Goal: Task Accomplishment & Management: Manage account settings

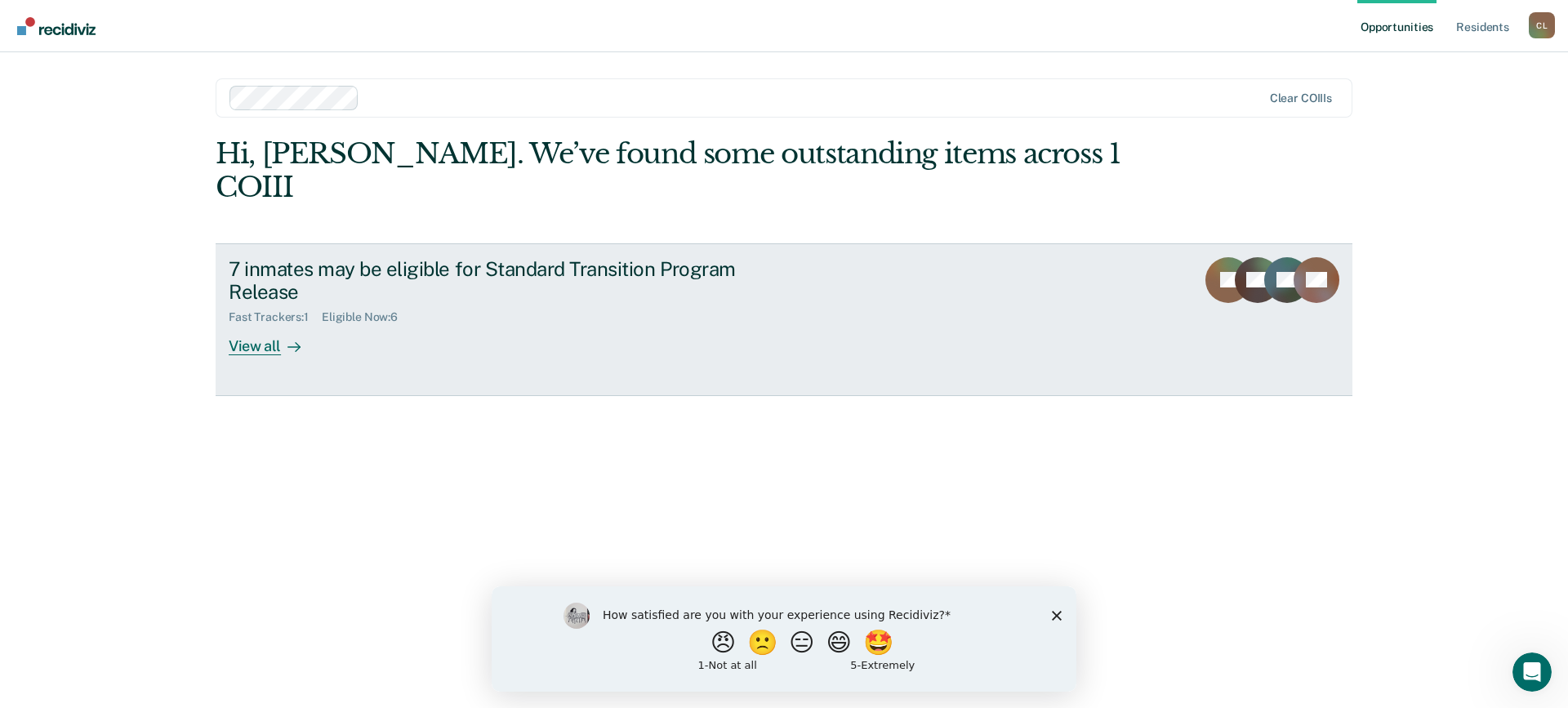
click at [253, 324] on div "View all" at bounding box center [274, 339] width 92 height 32
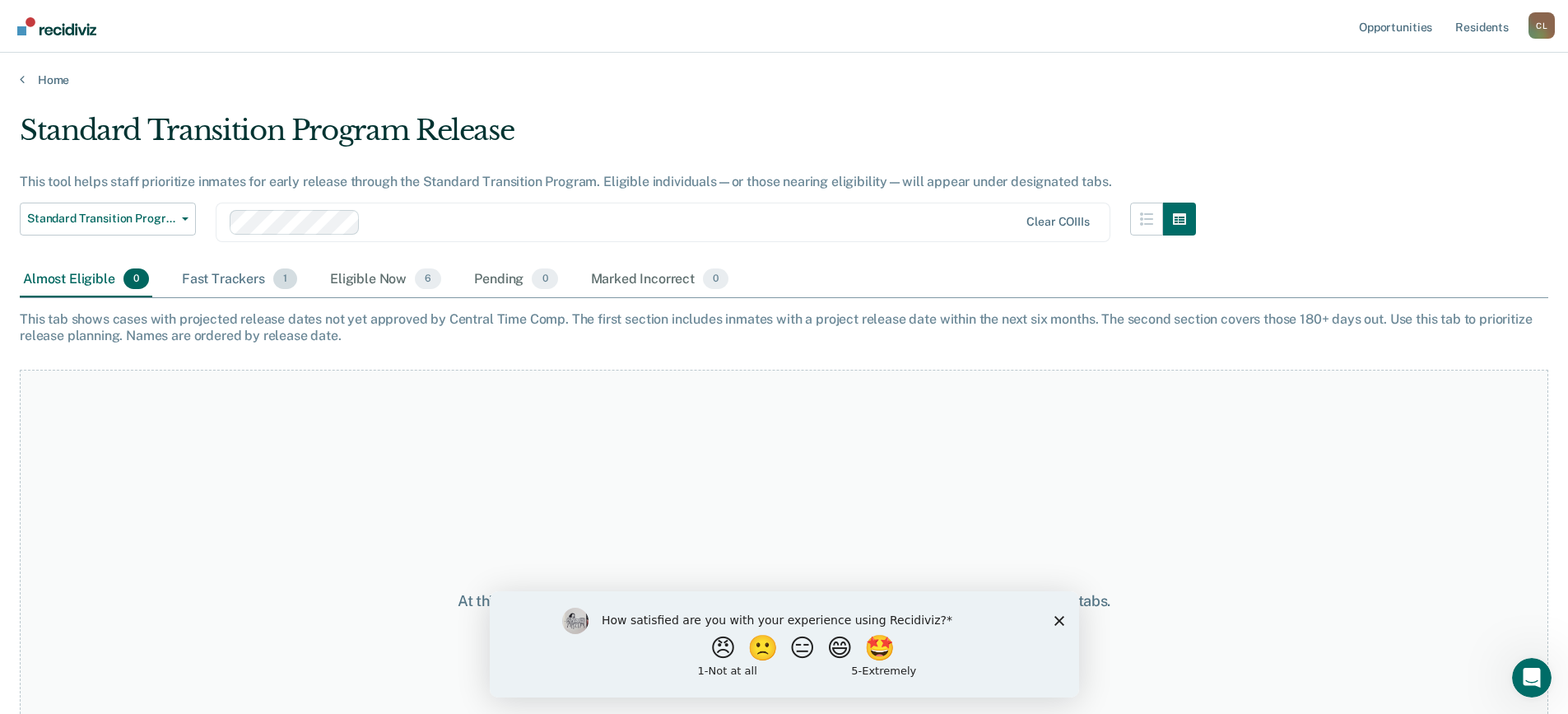
click at [241, 283] on div "Fast Trackers 1" at bounding box center [239, 279] width 122 height 36
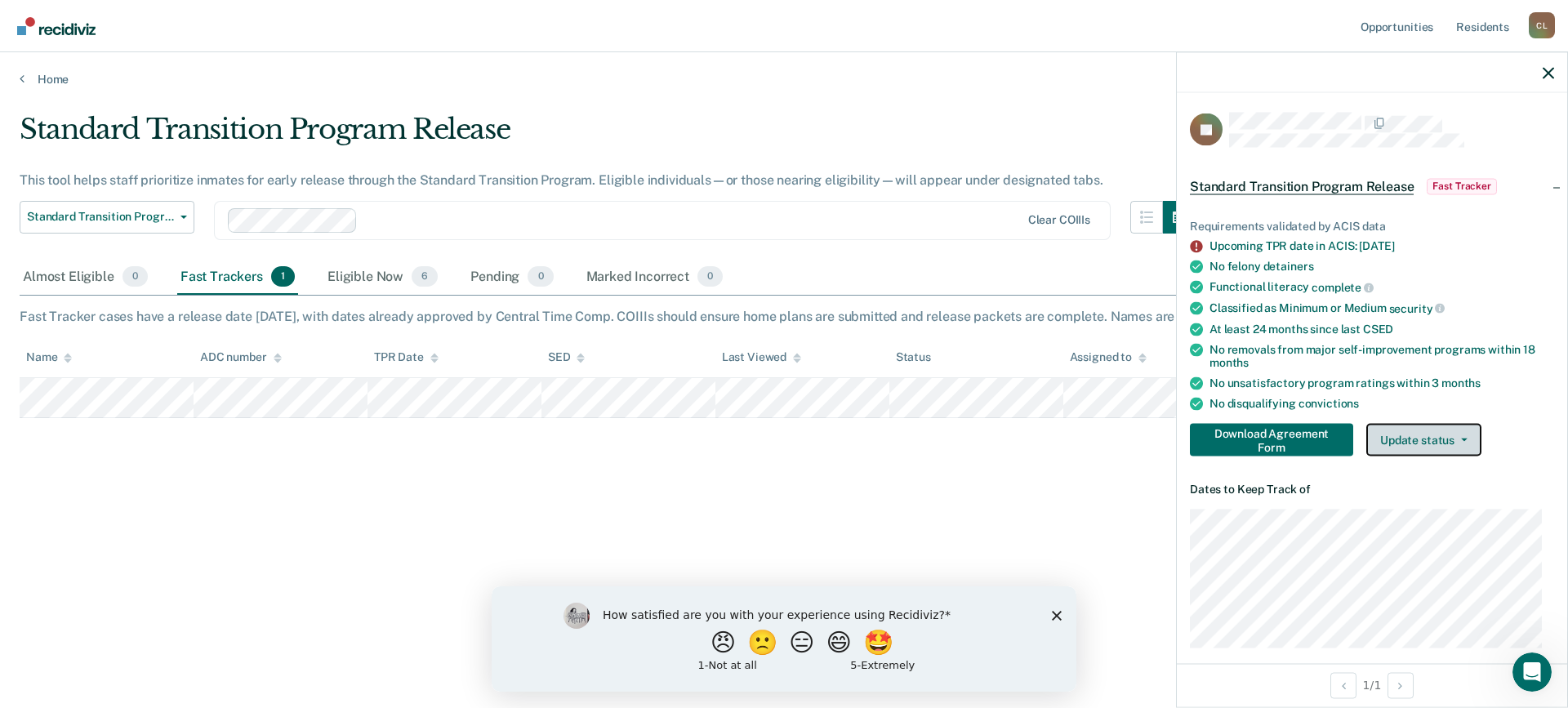
click at [1467, 437] on button "Update status" at bounding box center [1423, 440] width 115 height 33
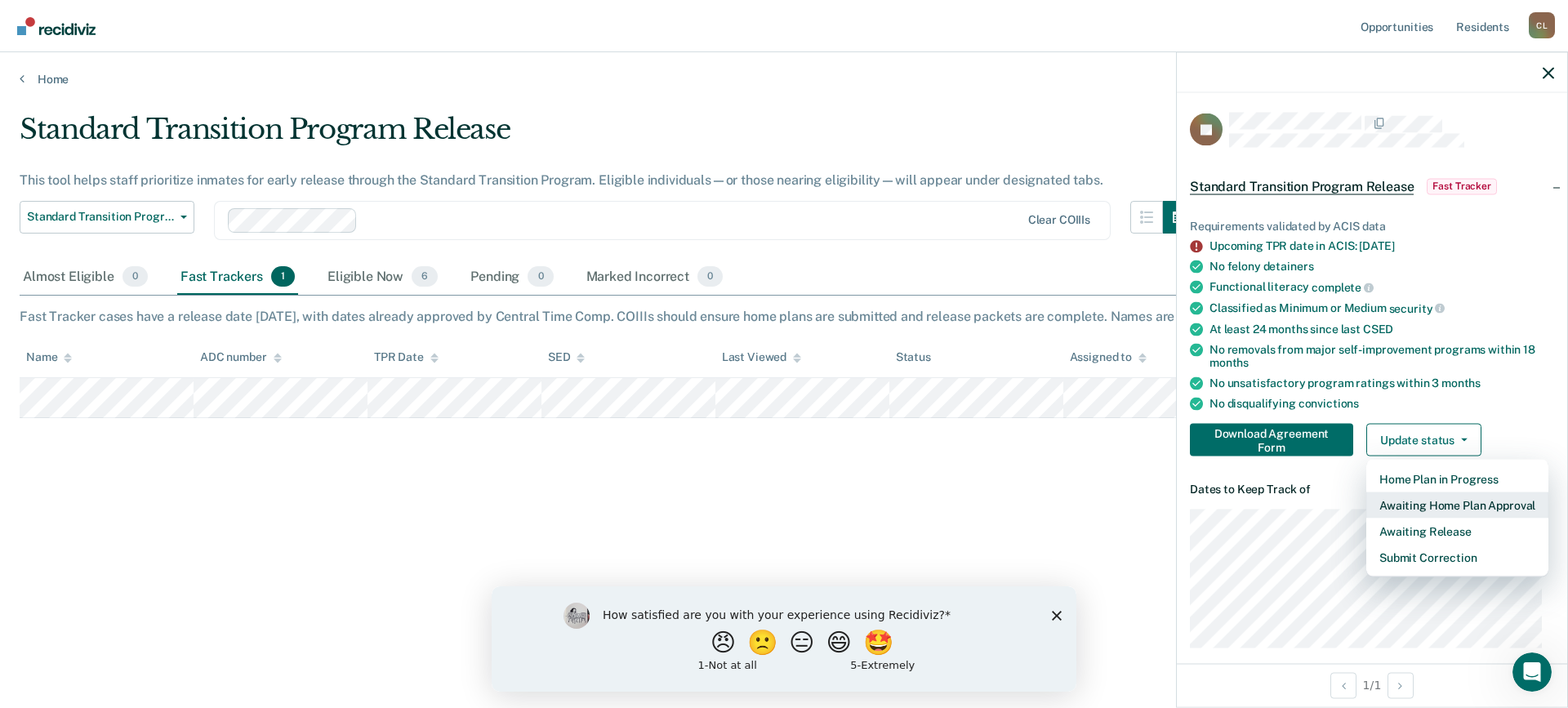
click at [1482, 504] on button "Awaiting Home Plan Approval" at bounding box center [1457, 505] width 182 height 26
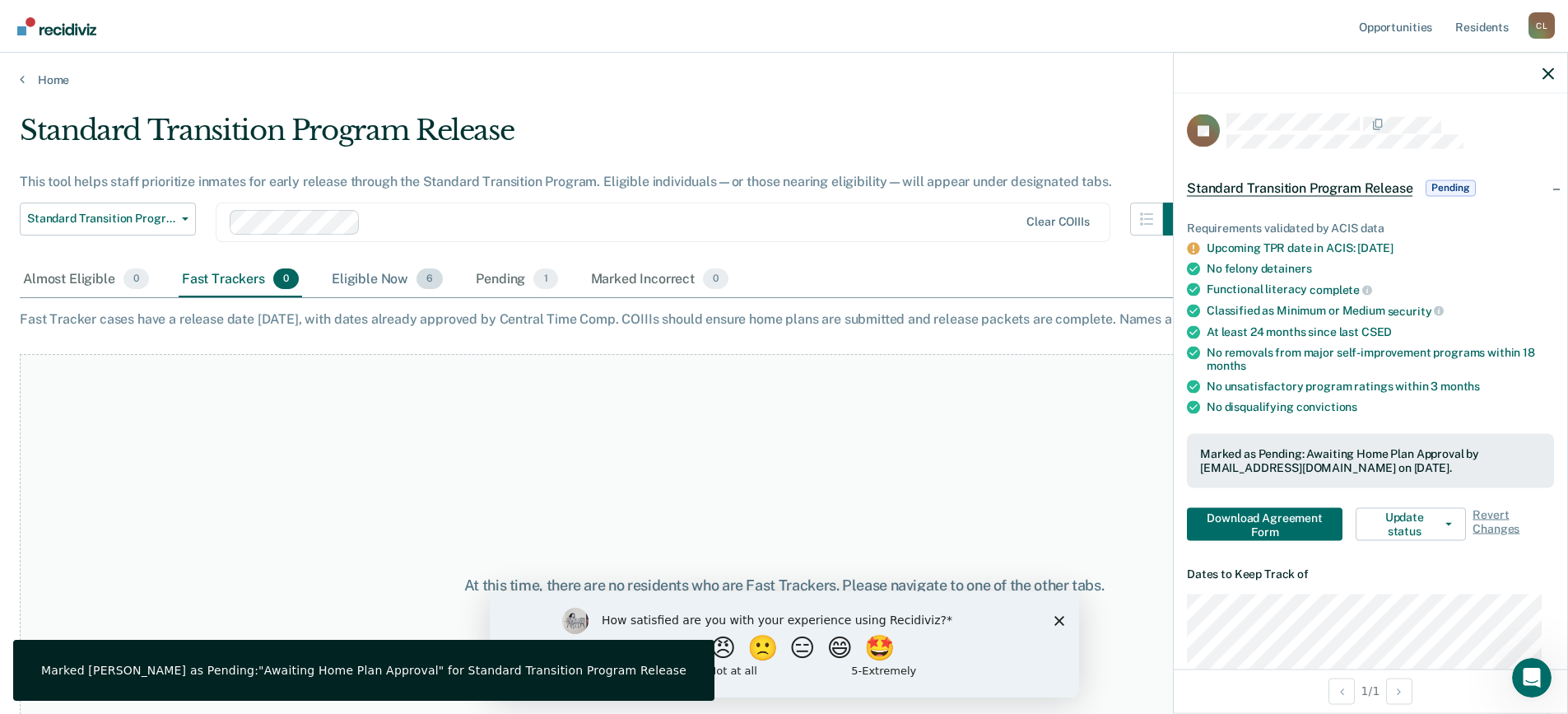
click at [374, 279] on div "Eligible Now 6" at bounding box center [387, 279] width 118 height 36
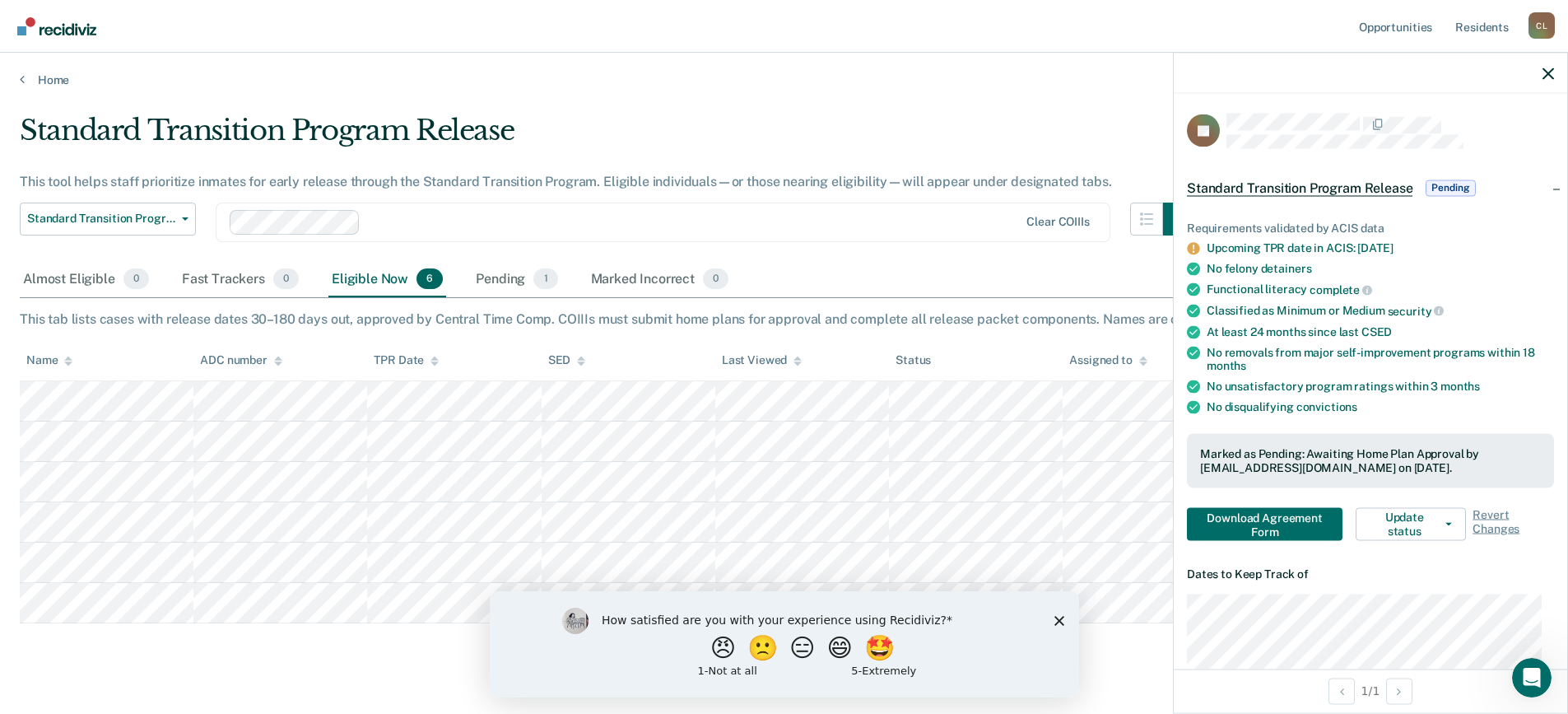
click at [1454, 183] on span "Pending" at bounding box center [1450, 187] width 50 height 17
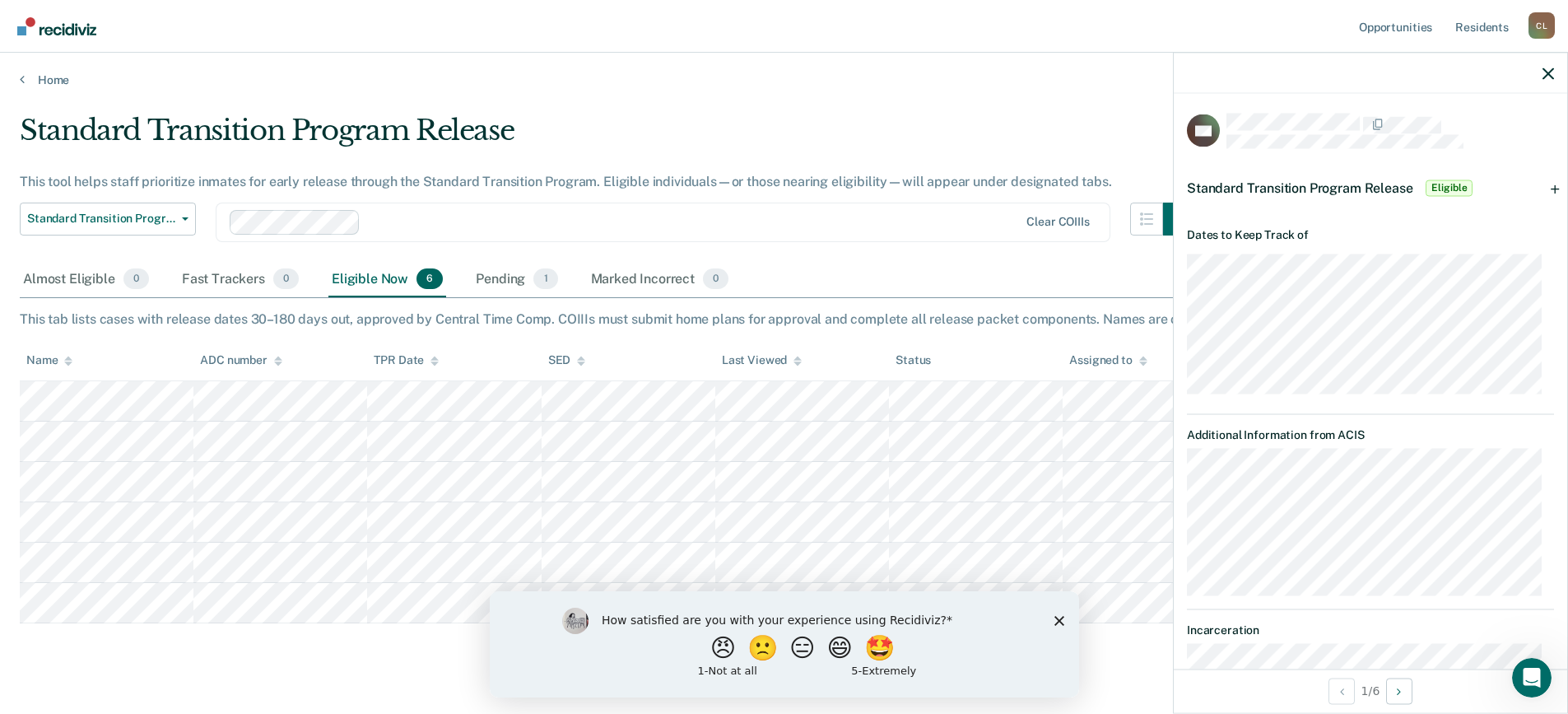
click at [1543, 189] on div "Standard Transition Program Release Eligible" at bounding box center [1371, 187] width 394 height 53
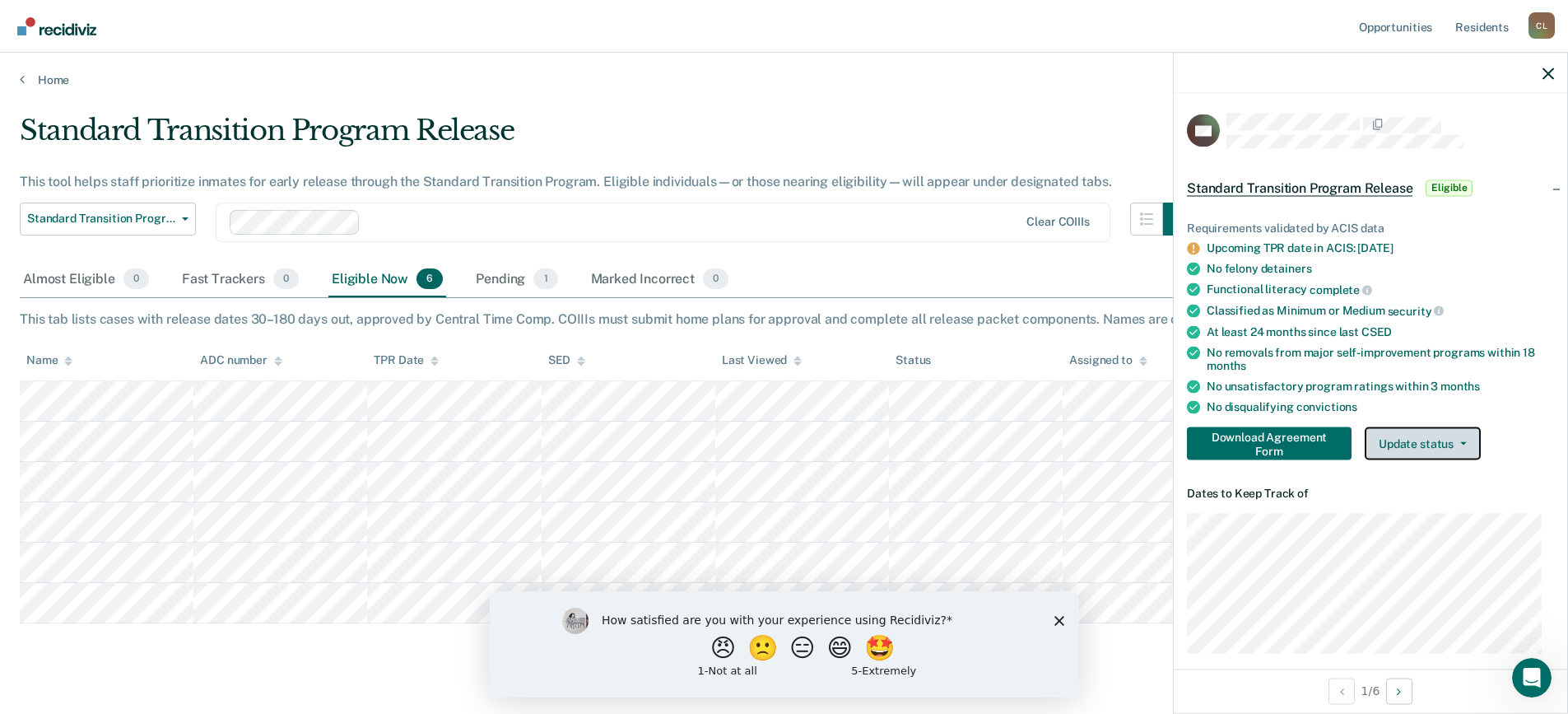
click at [1413, 437] on button "Update status" at bounding box center [1423, 444] width 116 height 33
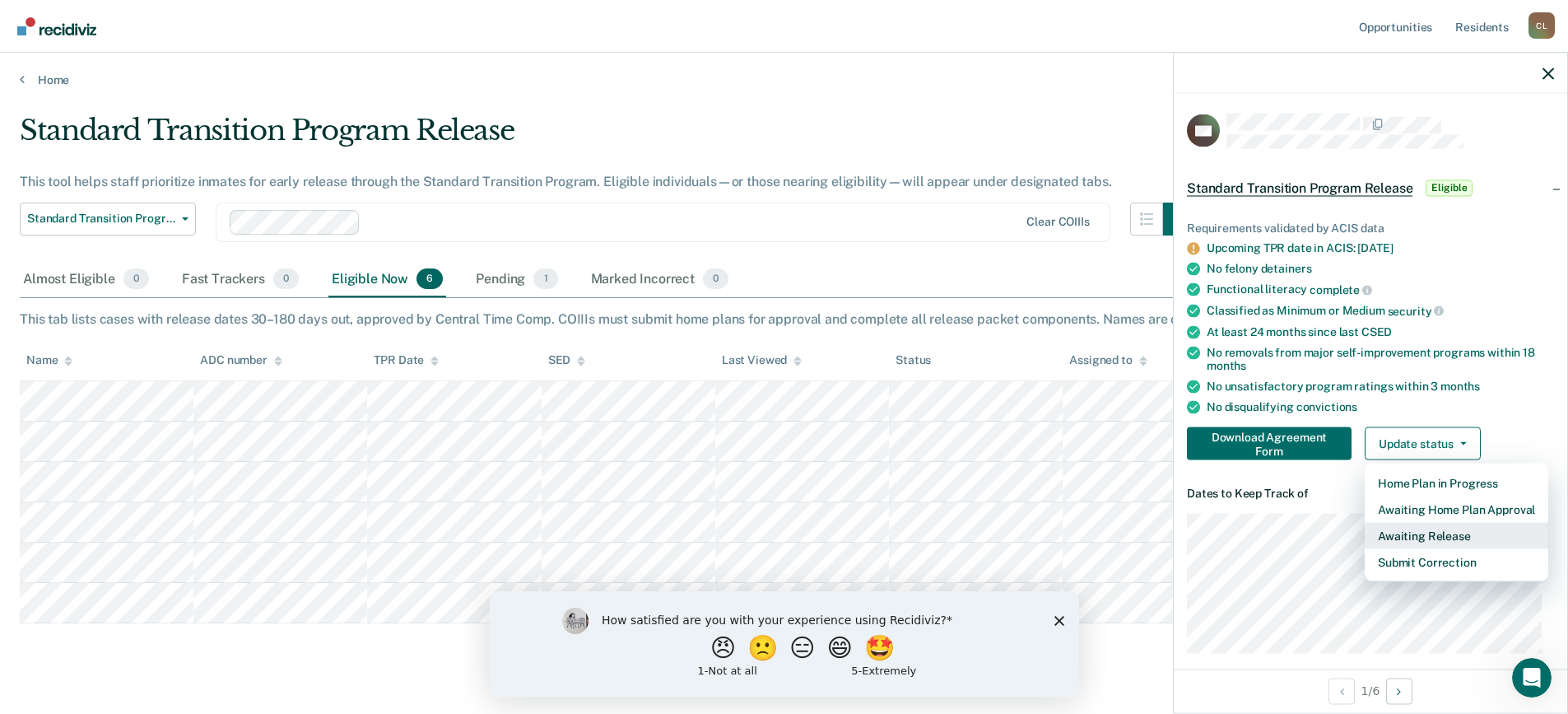
click at [1453, 536] on button "Awaiting Release" at bounding box center [1457, 536] width 183 height 26
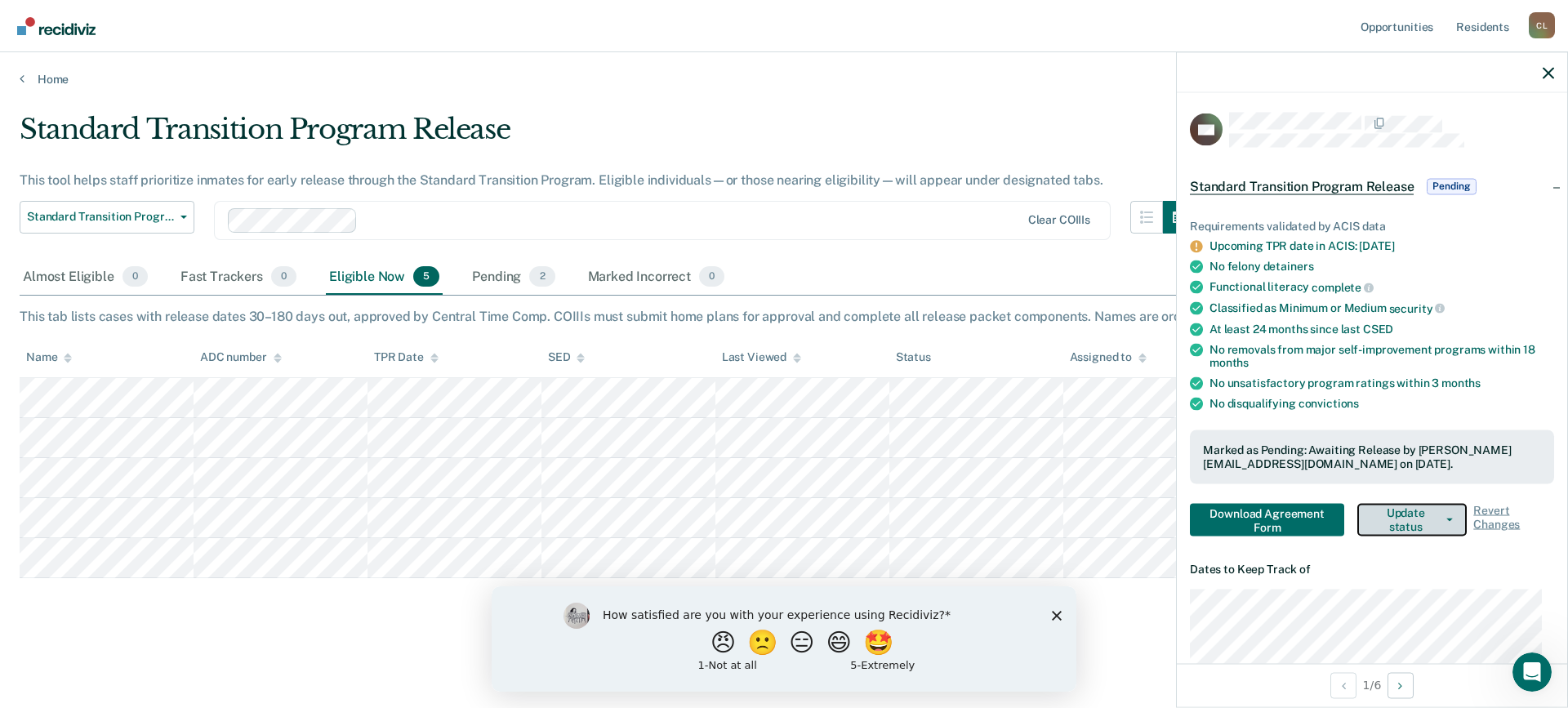
click at [1408, 524] on button "Update status" at bounding box center [1411, 519] width 109 height 33
click at [1498, 390] on ul "Requirements validated by ACIS data Upcoming TPR date in ACIS: [DATE] No felony…" at bounding box center [1372, 314] width 365 height 192
click at [1449, 175] on div "Standard Transition Program Release Pending" at bounding box center [1335, 186] width 290 height 26
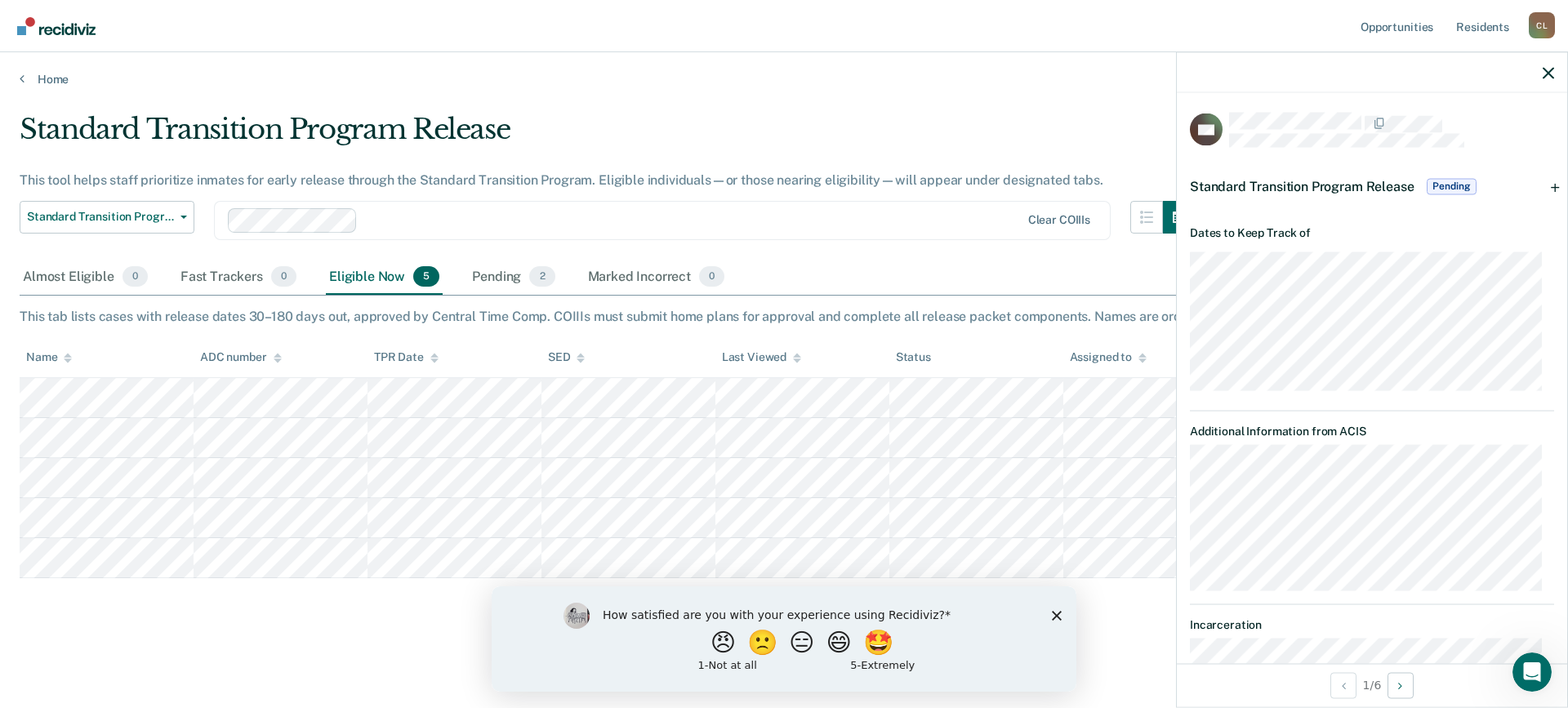
click at [1448, 180] on span "Pending" at bounding box center [1451, 186] width 49 height 16
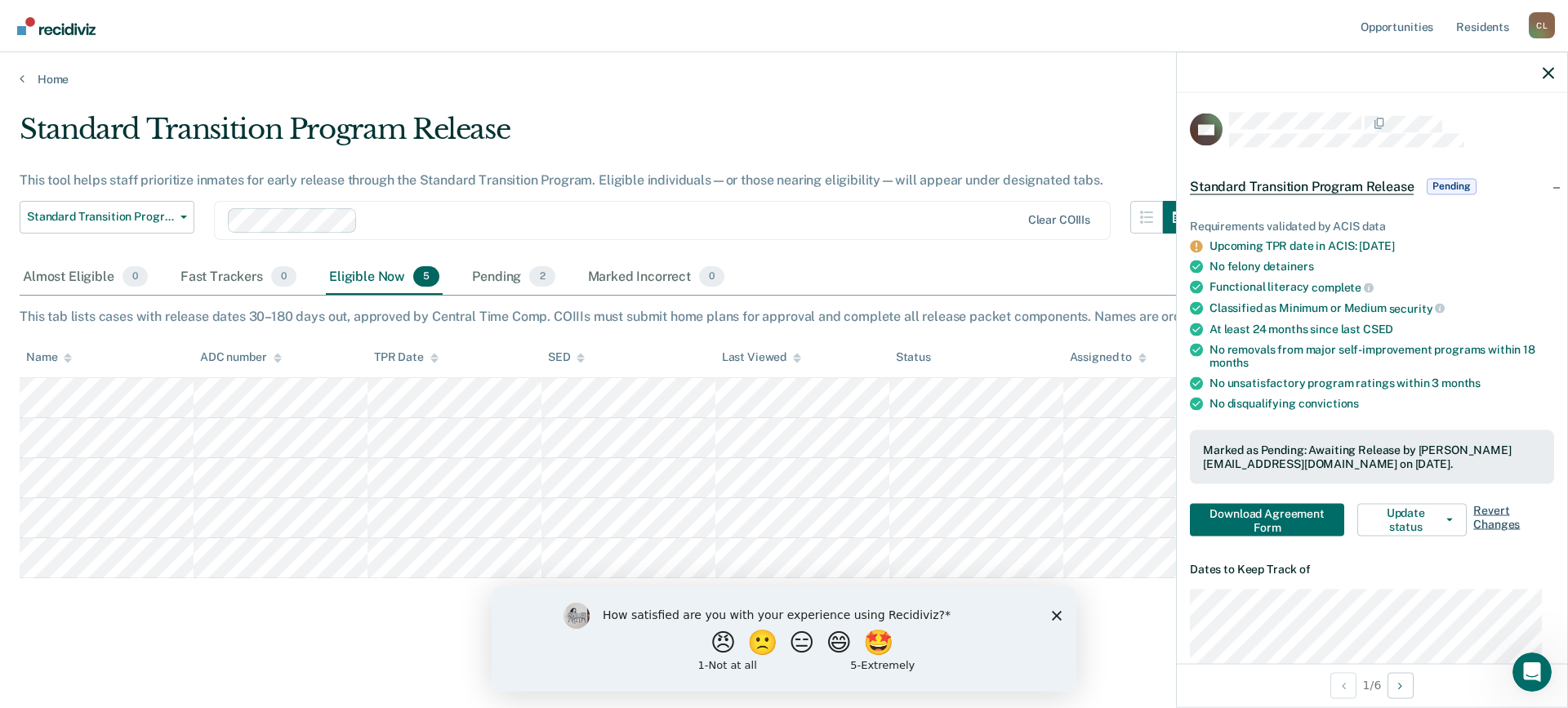
click at [1473, 525] on span "Revert Changes" at bounding box center [1514, 519] width 81 height 33
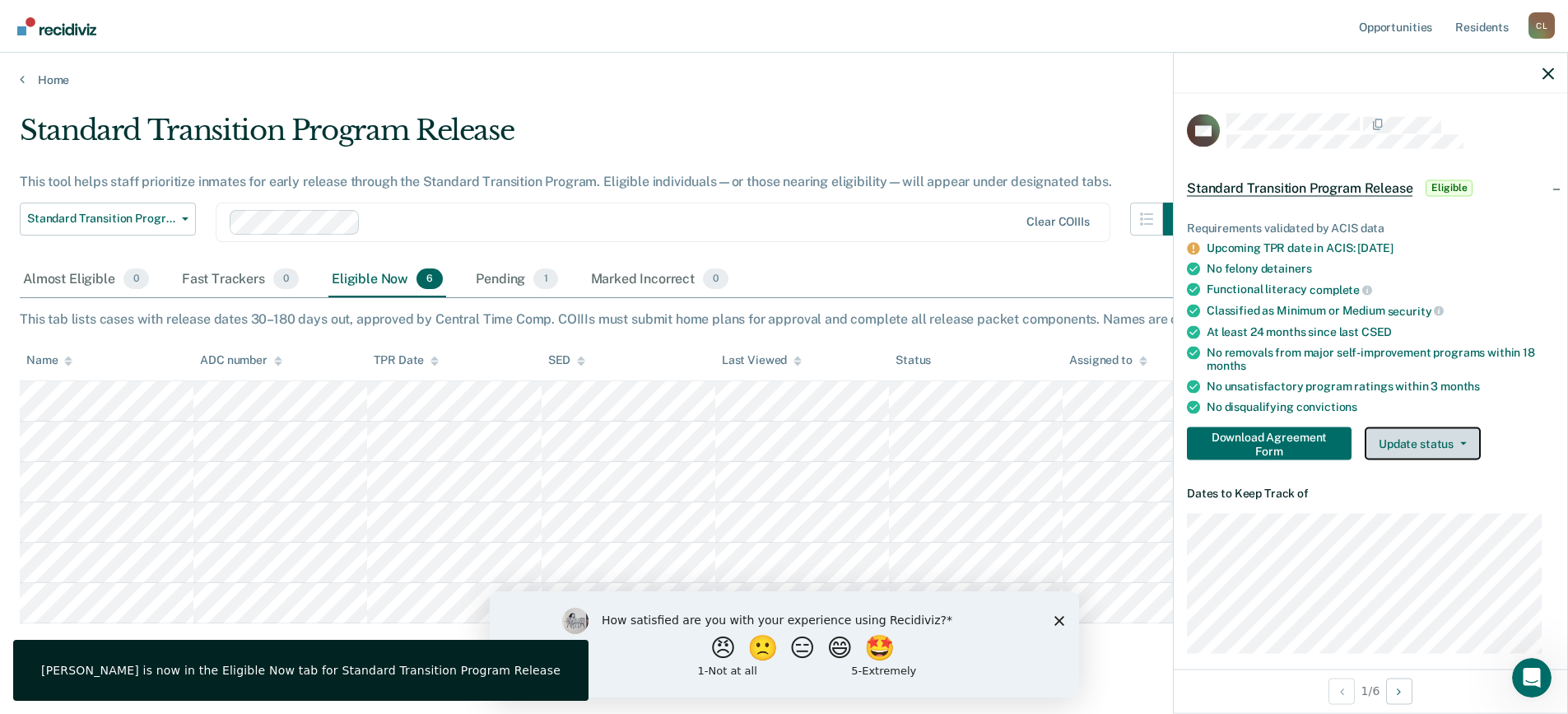
click at [1460, 431] on button "Update status" at bounding box center [1423, 444] width 116 height 33
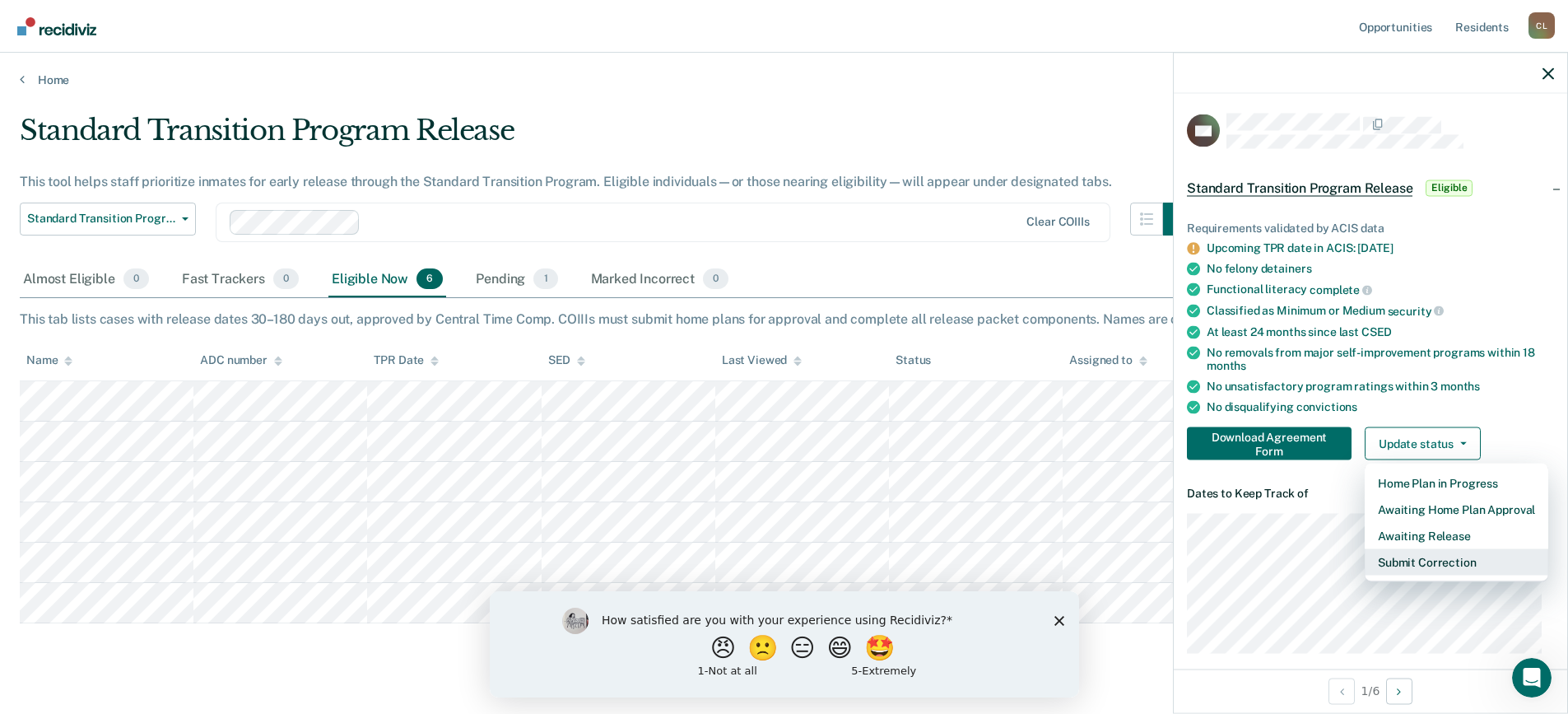
click at [1443, 558] on button "Submit Correction" at bounding box center [1457, 562] width 183 height 26
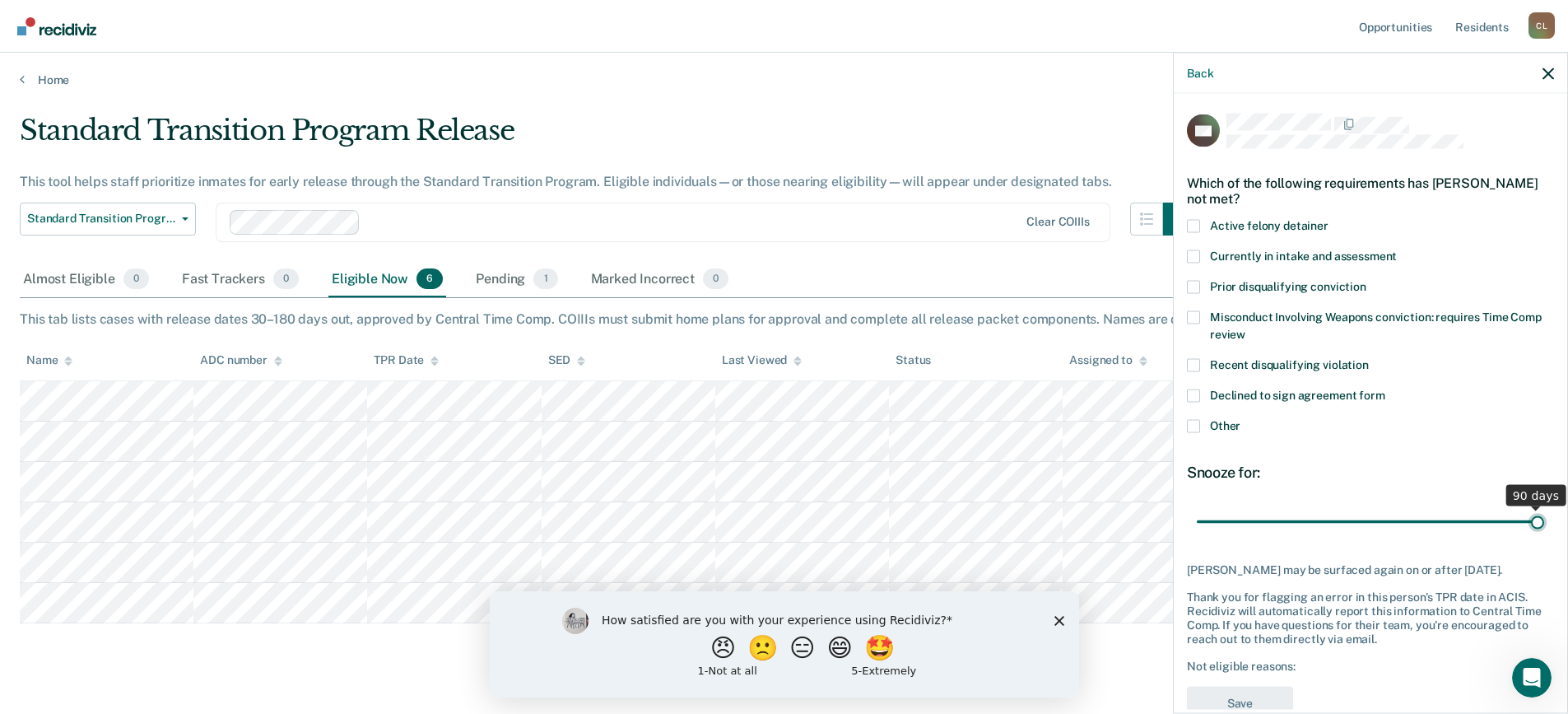
drag, startPoint x: 1251, startPoint y: 519, endPoint x: 1564, endPoint y: 509, distance: 313.2
type input "90"
click at [1545, 509] on input "range" at bounding box center [1370, 522] width 347 height 29
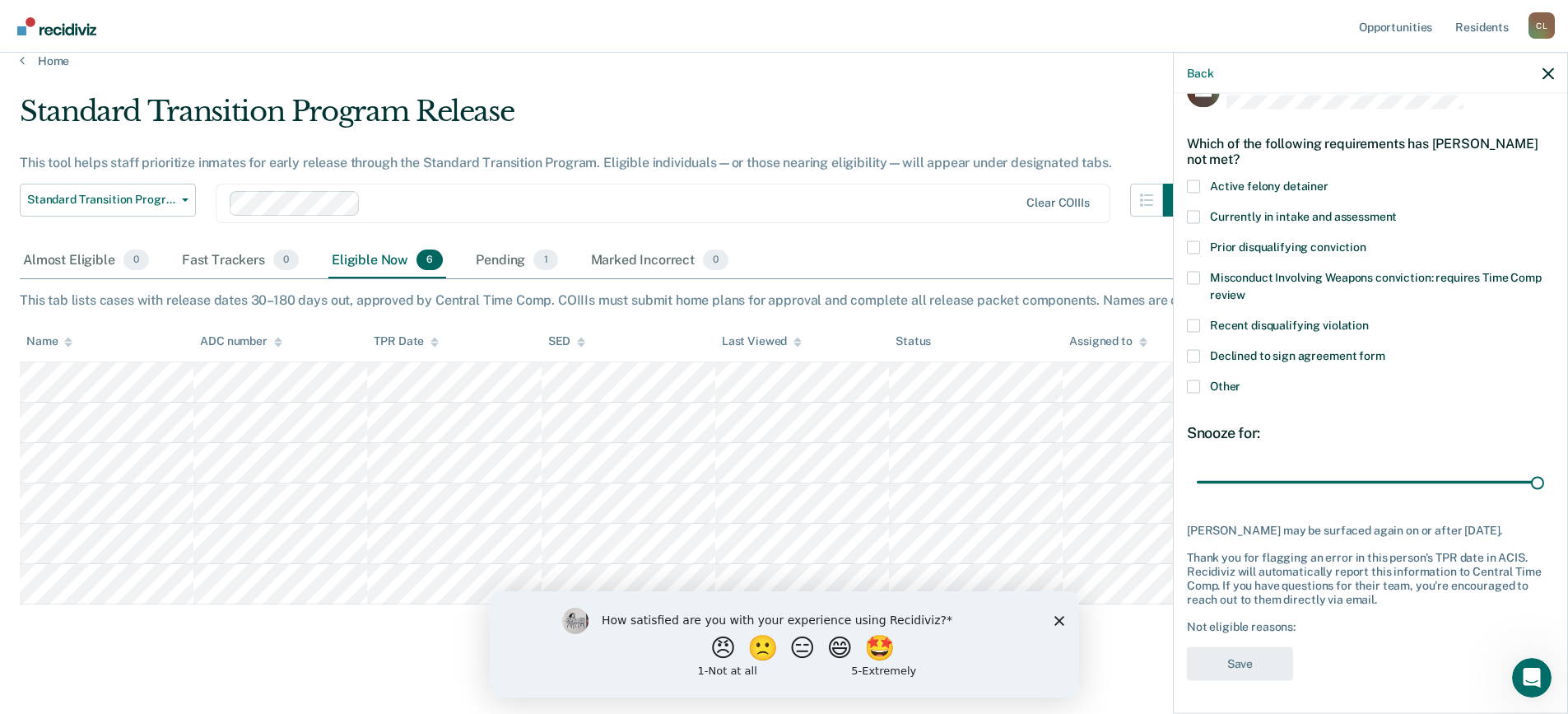
scroll to position [28, 0]
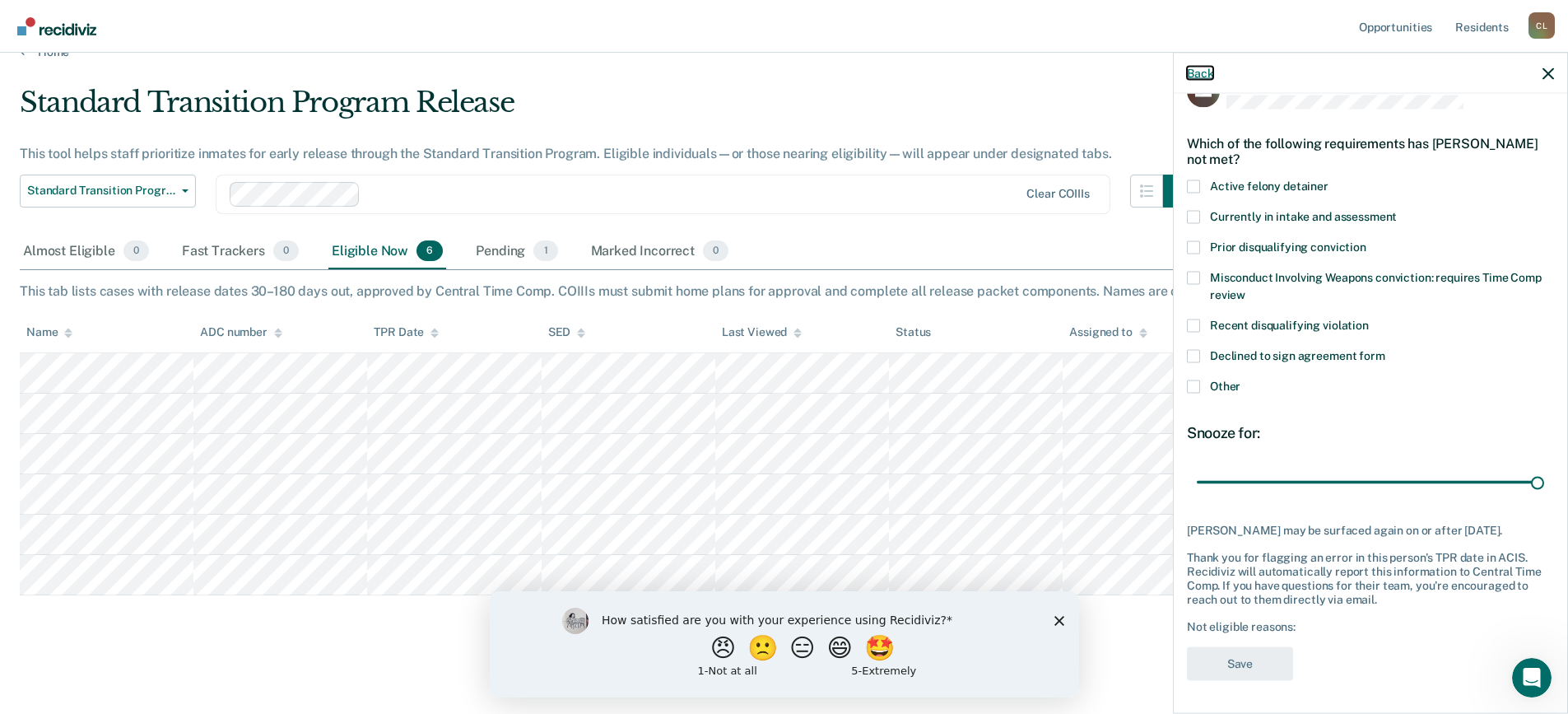
click at [1198, 76] on button "Back" at bounding box center [1199, 73] width 26 height 14
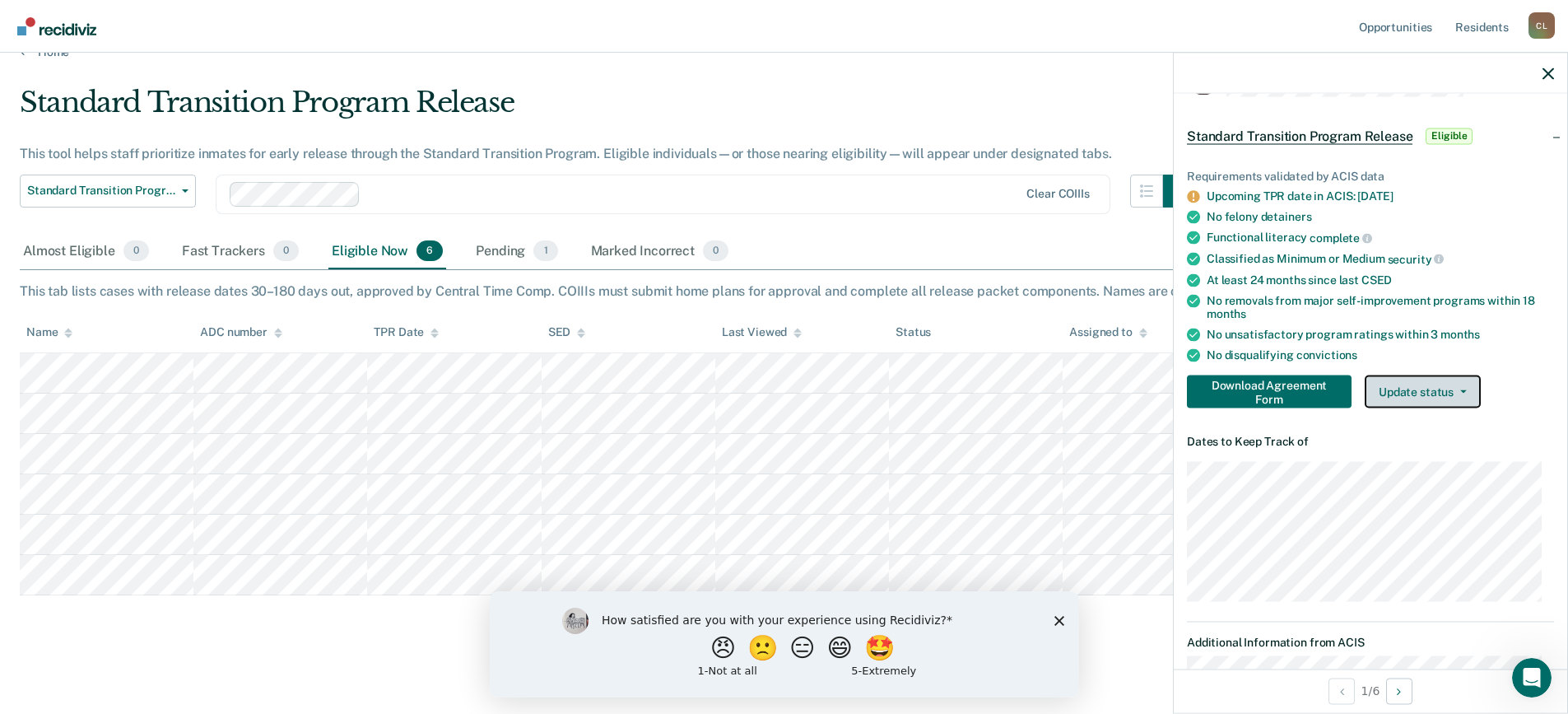
click at [1464, 393] on button "Update status" at bounding box center [1423, 392] width 116 height 33
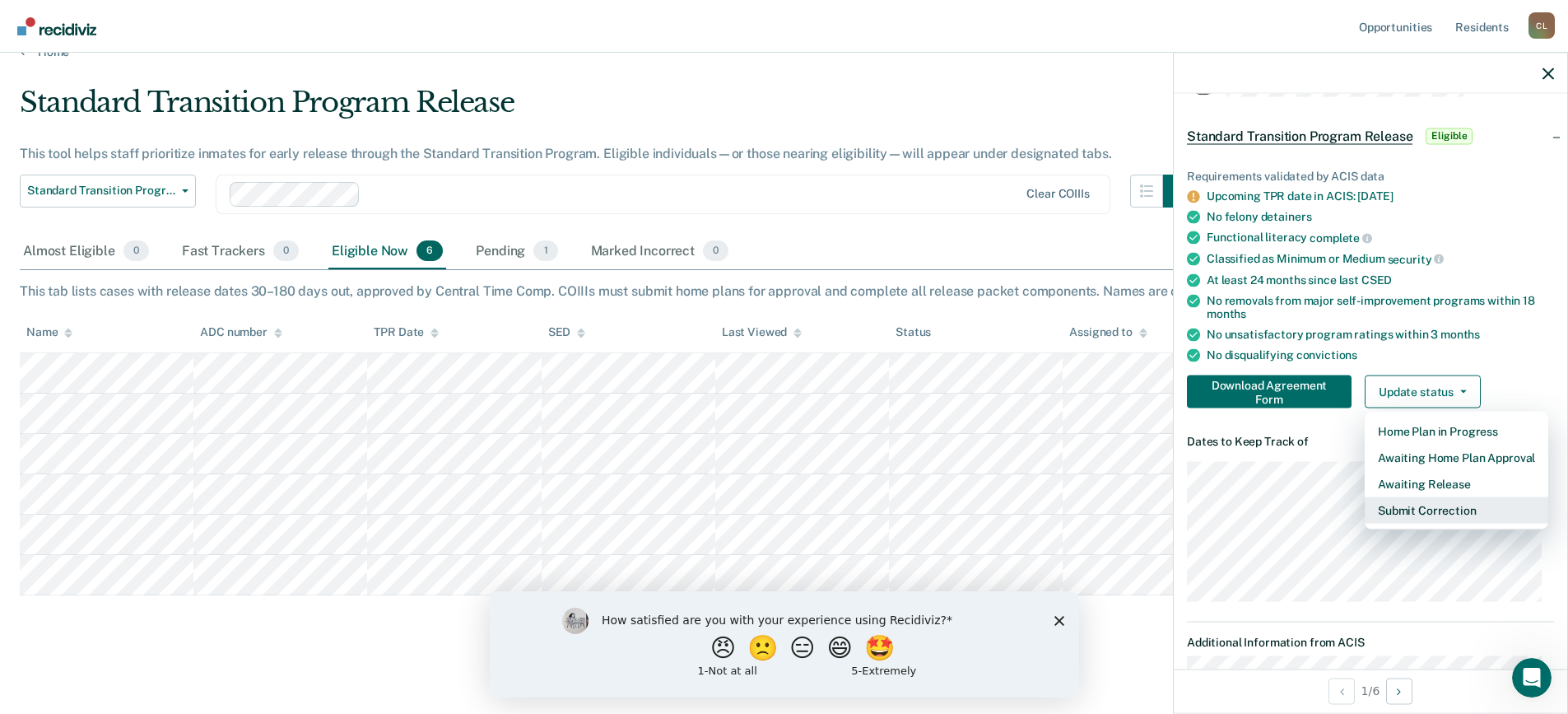
click at [1447, 512] on button "Submit Correction" at bounding box center [1457, 510] width 183 height 26
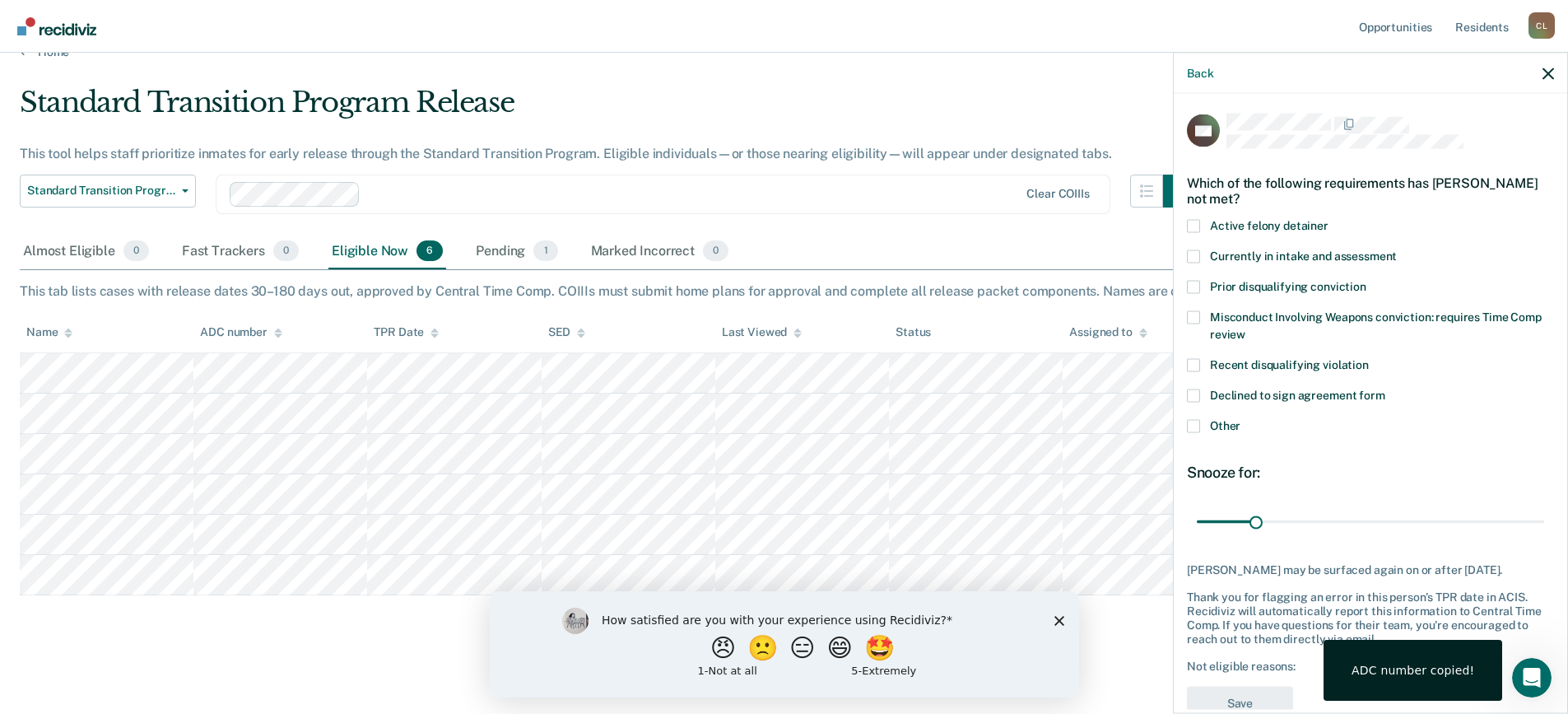
scroll to position [0, 0]
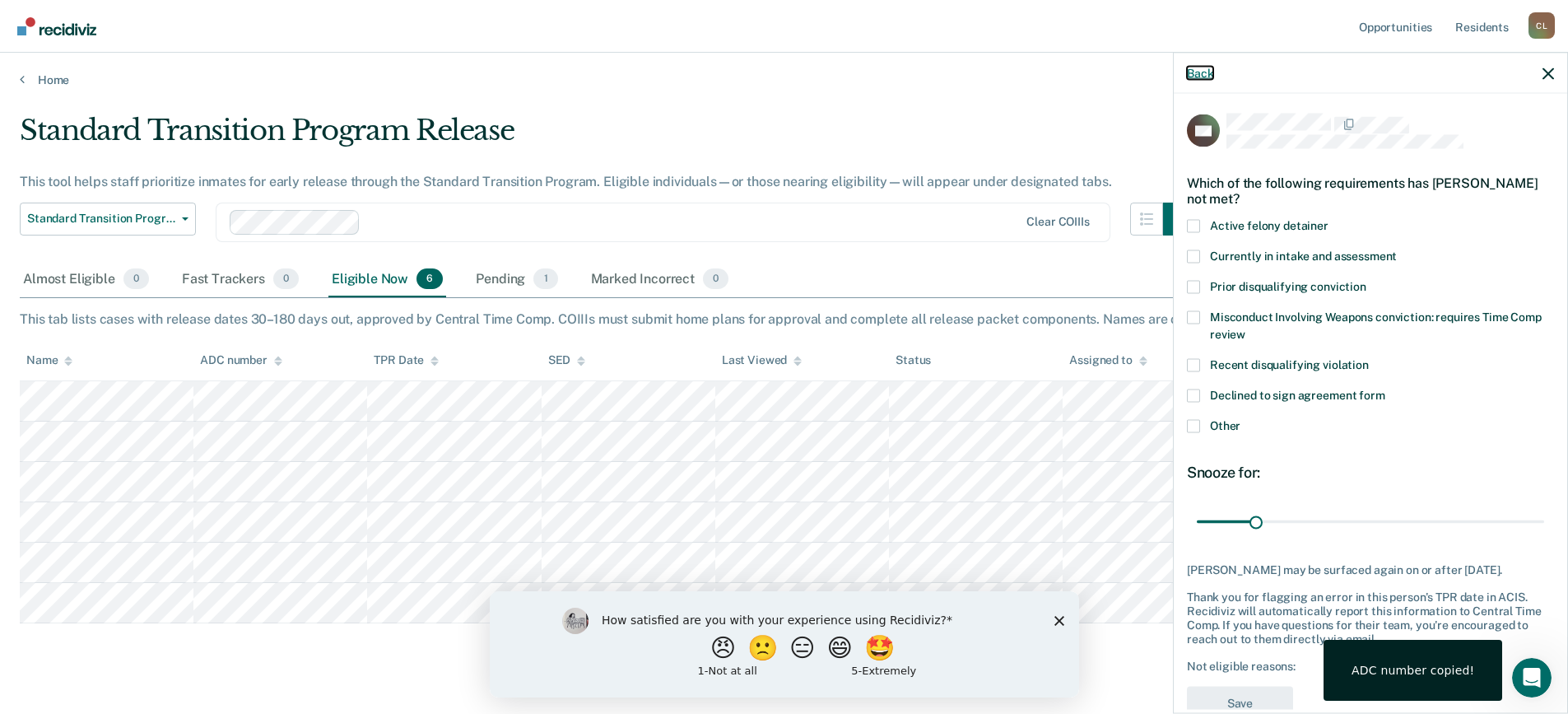
click at [1193, 71] on button "Back" at bounding box center [1199, 73] width 26 height 14
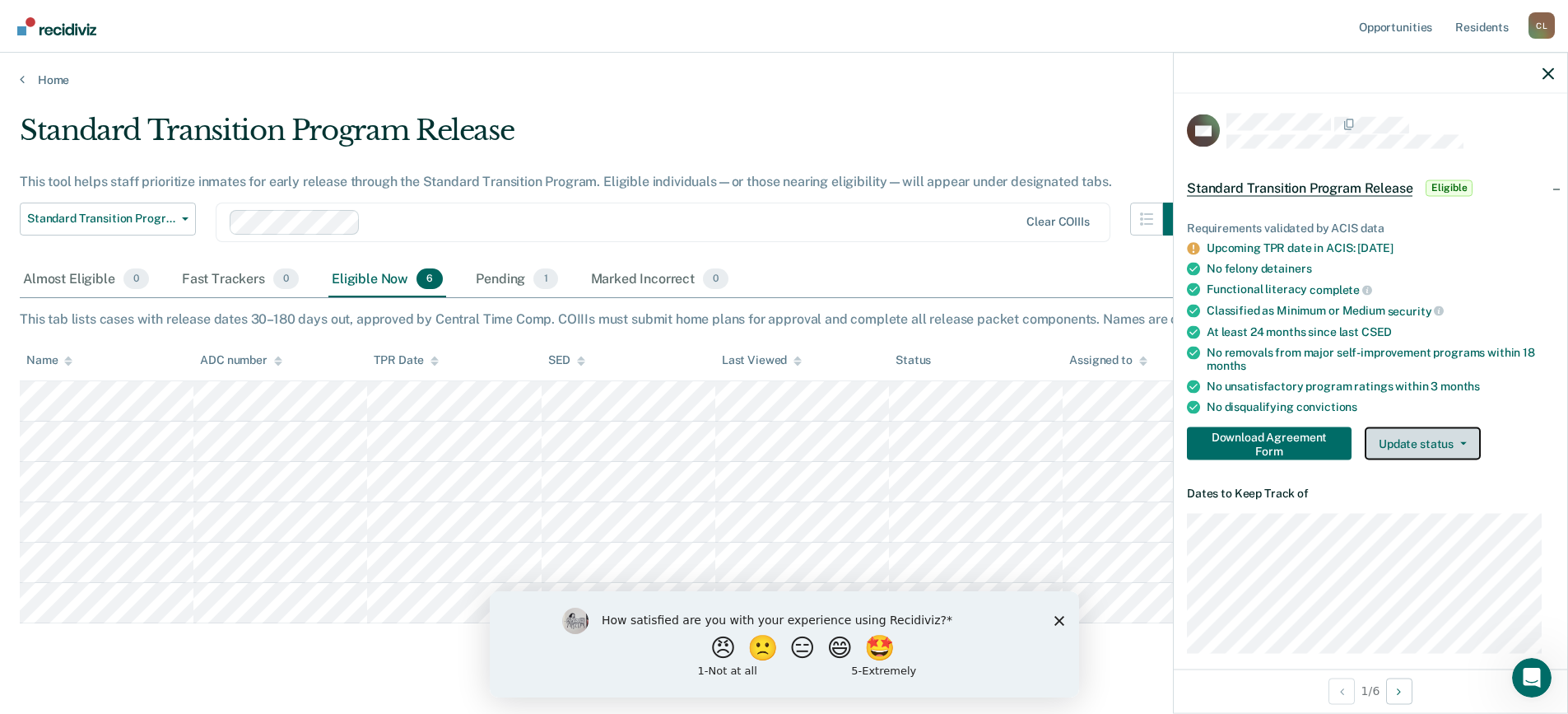
click at [1462, 442] on icon "button" at bounding box center [1464, 443] width 7 height 3
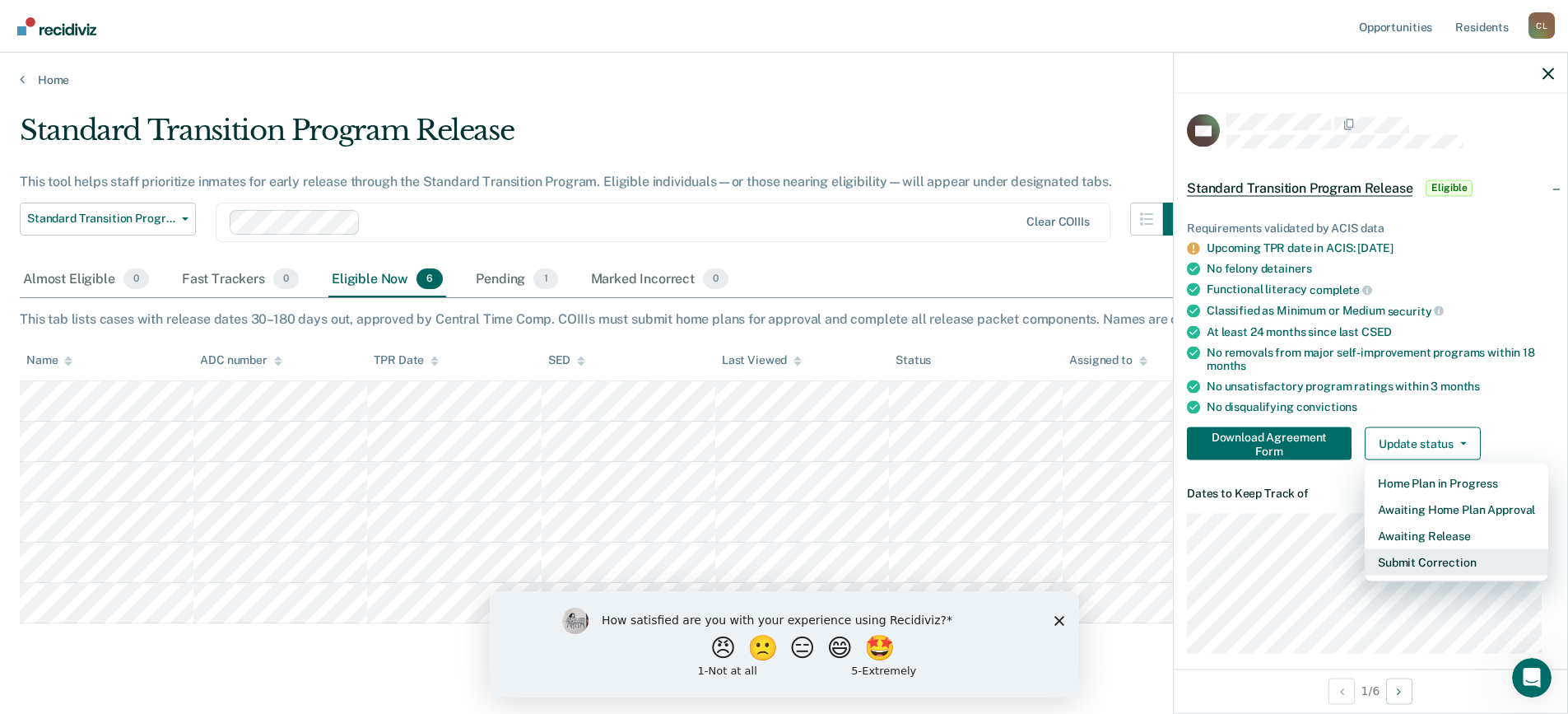
click at [1450, 561] on button "Submit Correction" at bounding box center [1457, 562] width 183 height 26
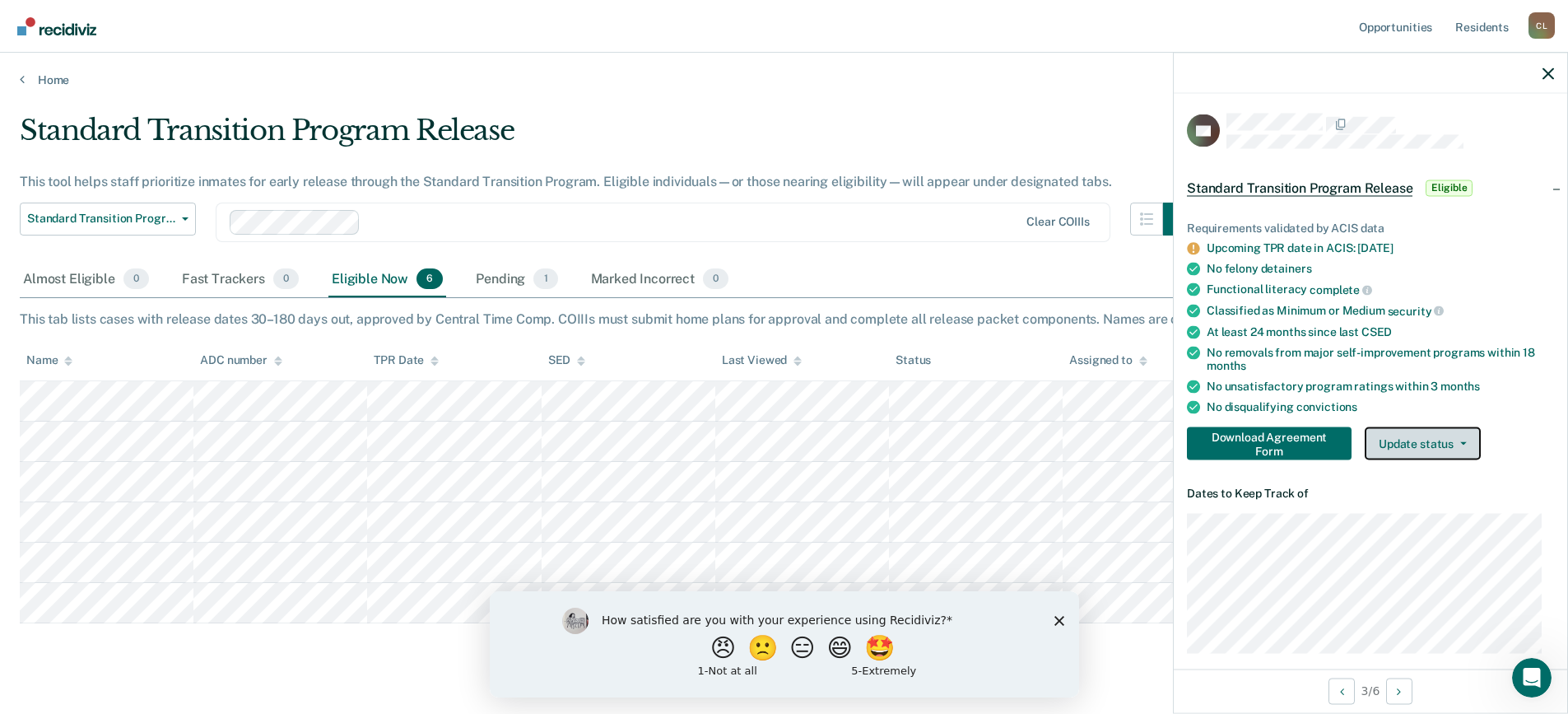
click at [1467, 440] on button "Update status" at bounding box center [1423, 444] width 116 height 33
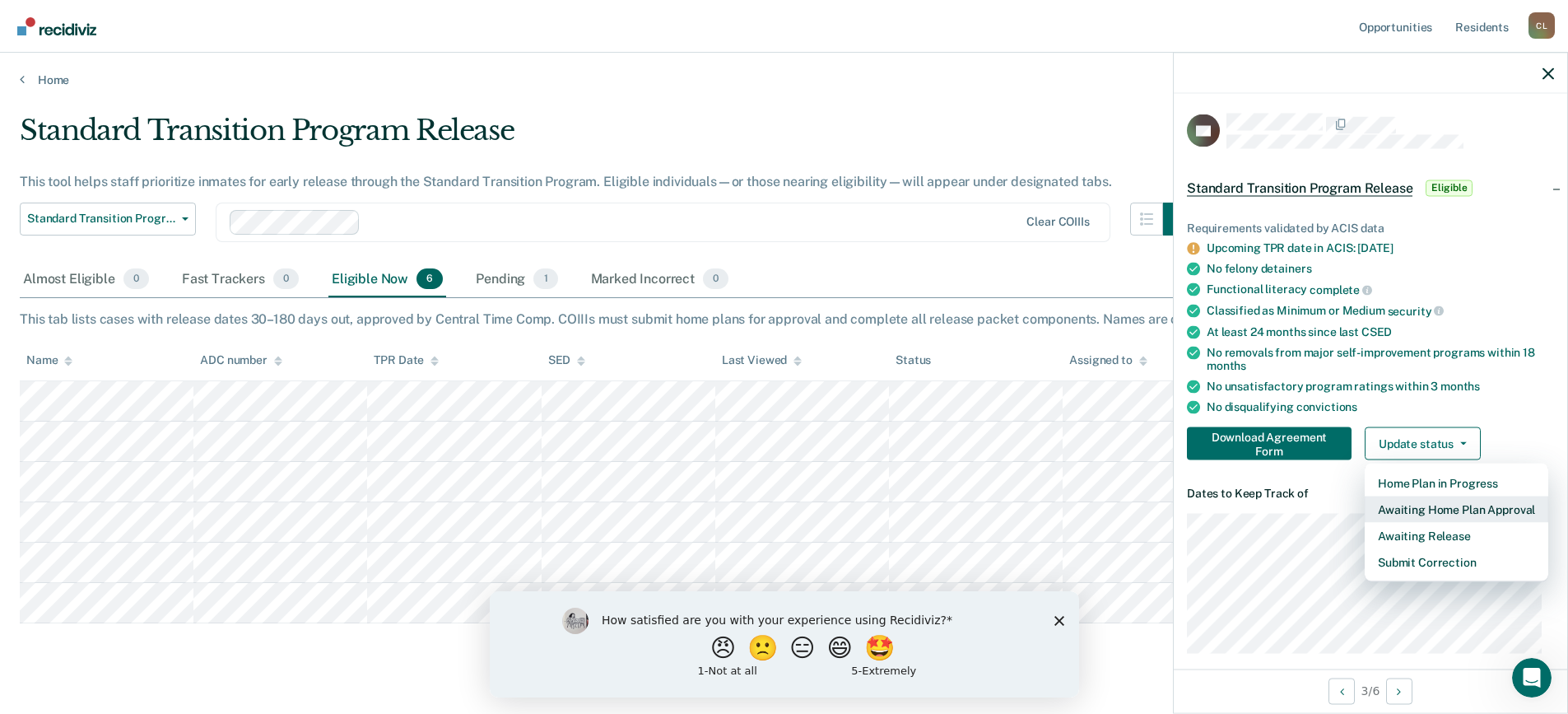
click at [1473, 511] on button "Awaiting Home Plan Approval" at bounding box center [1457, 509] width 183 height 26
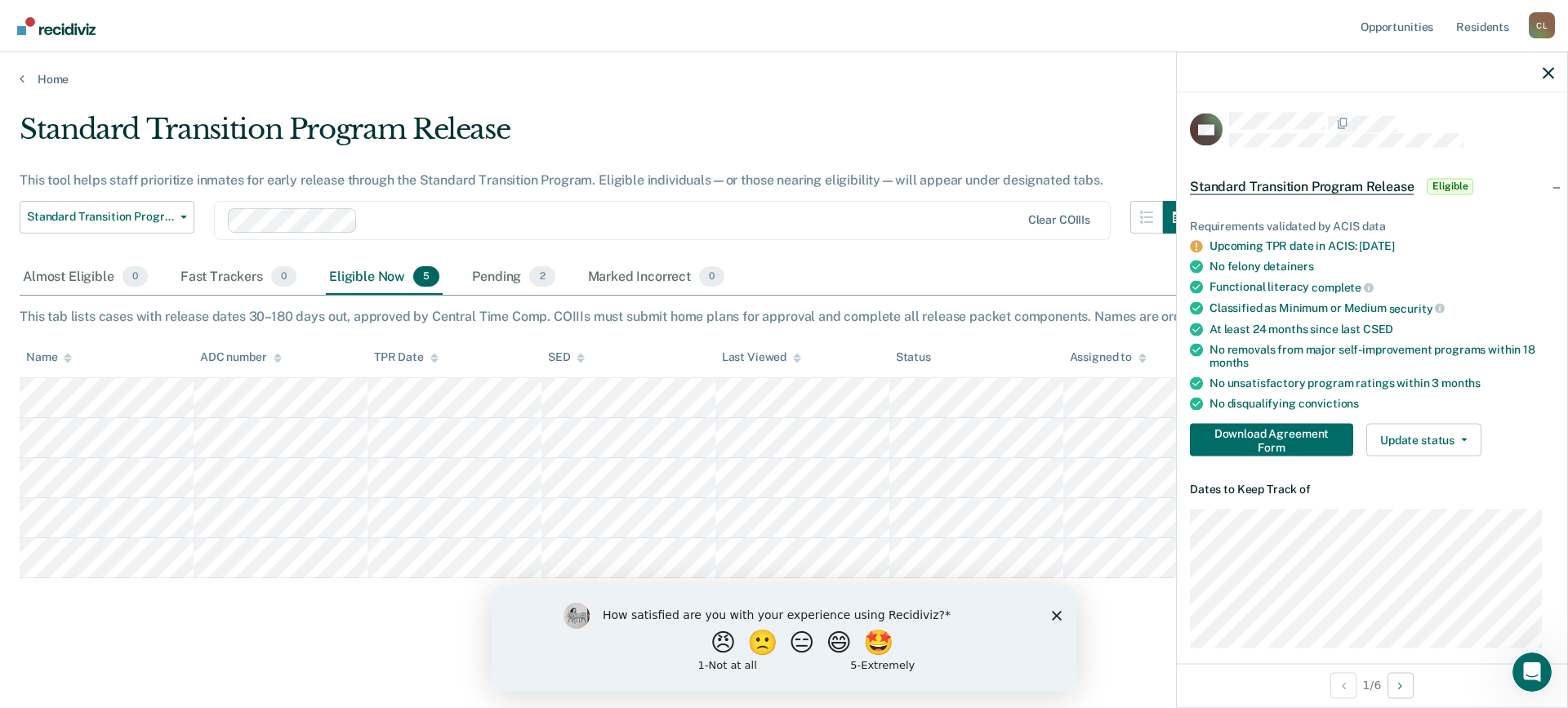
click at [794, 357] on icon at bounding box center [797, 356] width 8 height 4
click at [372, 280] on div "Eligible Now 5" at bounding box center [384, 277] width 117 height 36
click at [370, 277] on div "Eligible Now 5" at bounding box center [384, 277] width 117 height 36
click at [496, 276] on div "Pending 2" at bounding box center [514, 277] width 89 height 36
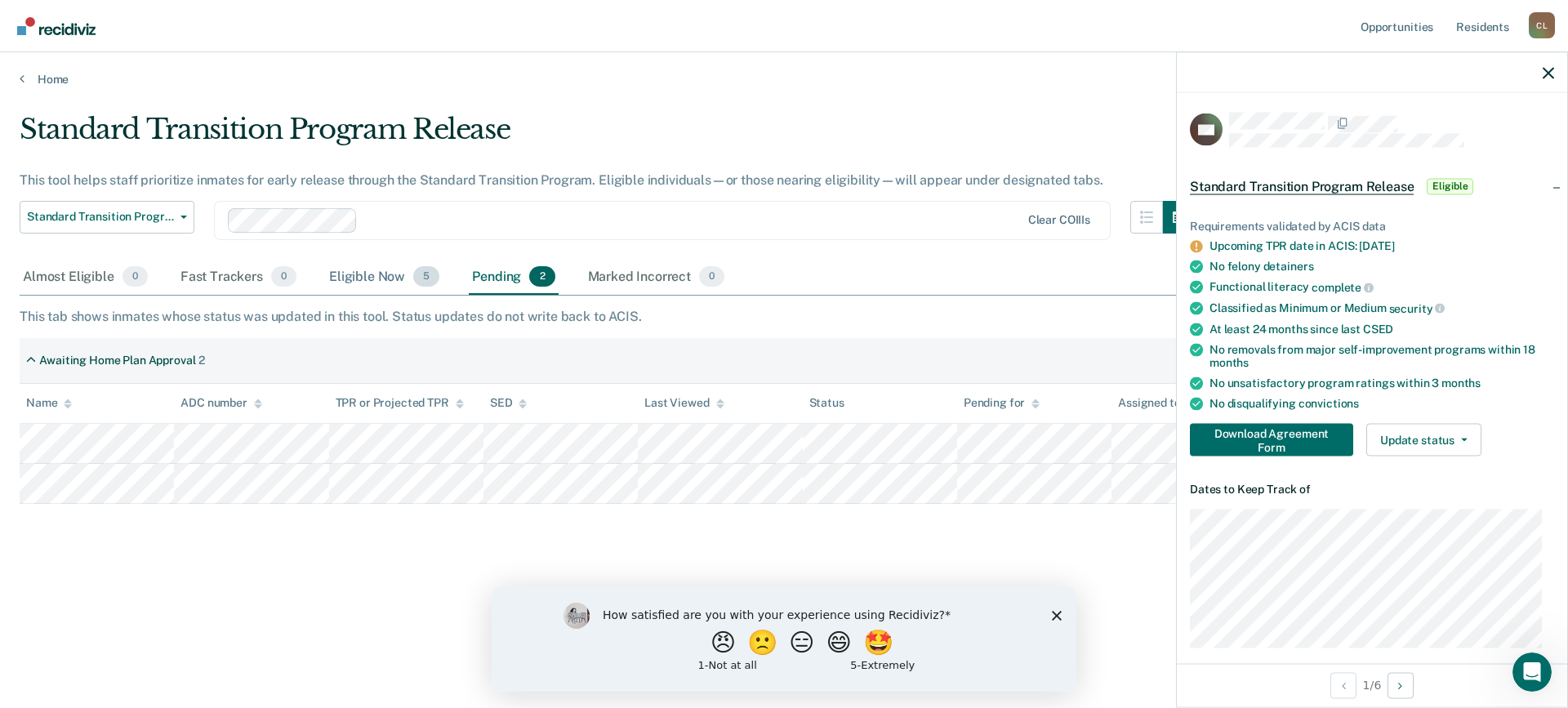
click at [351, 275] on div "Eligible Now 5" at bounding box center [384, 277] width 117 height 36
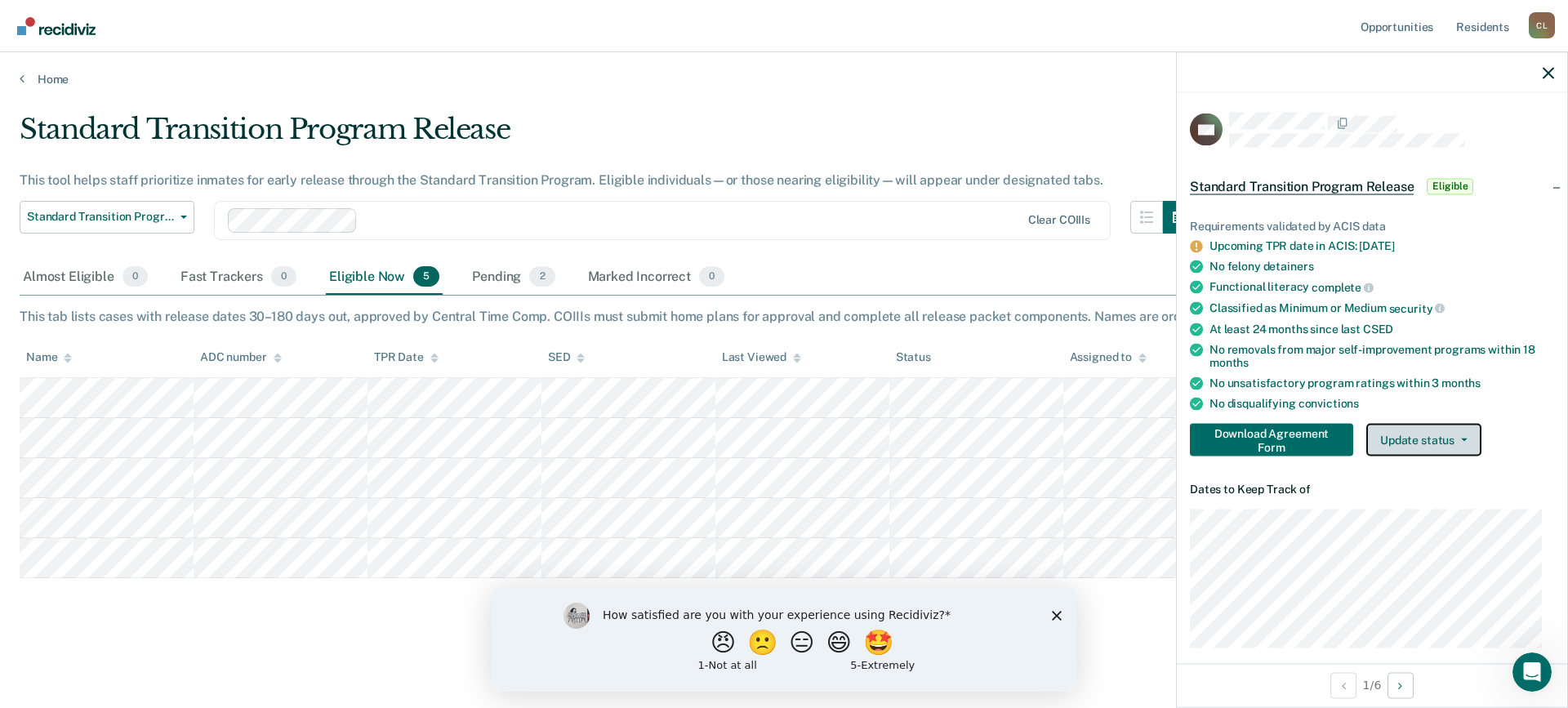
click at [1470, 435] on button "Update status" at bounding box center [1423, 440] width 115 height 33
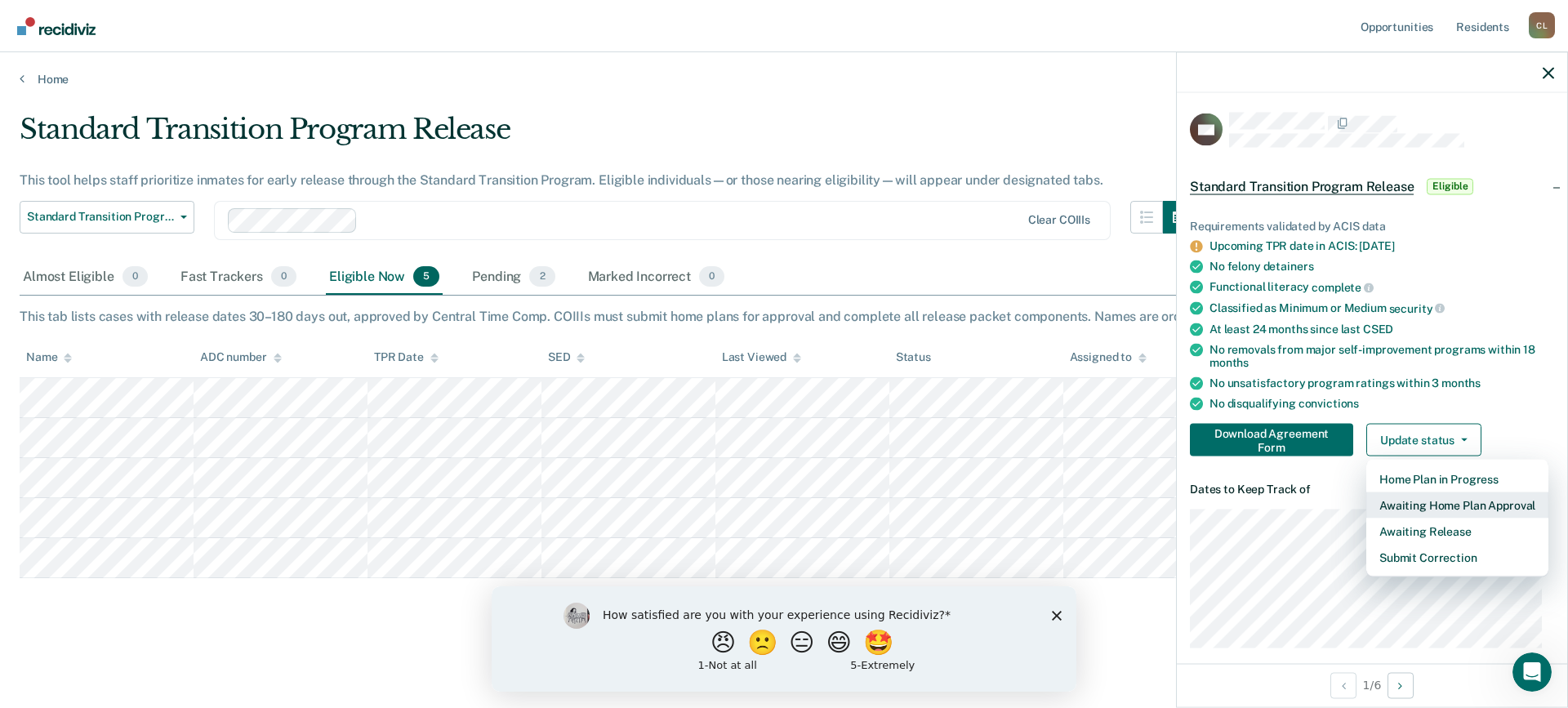
click at [1473, 502] on button "Awaiting Home Plan Approval" at bounding box center [1457, 505] width 182 height 26
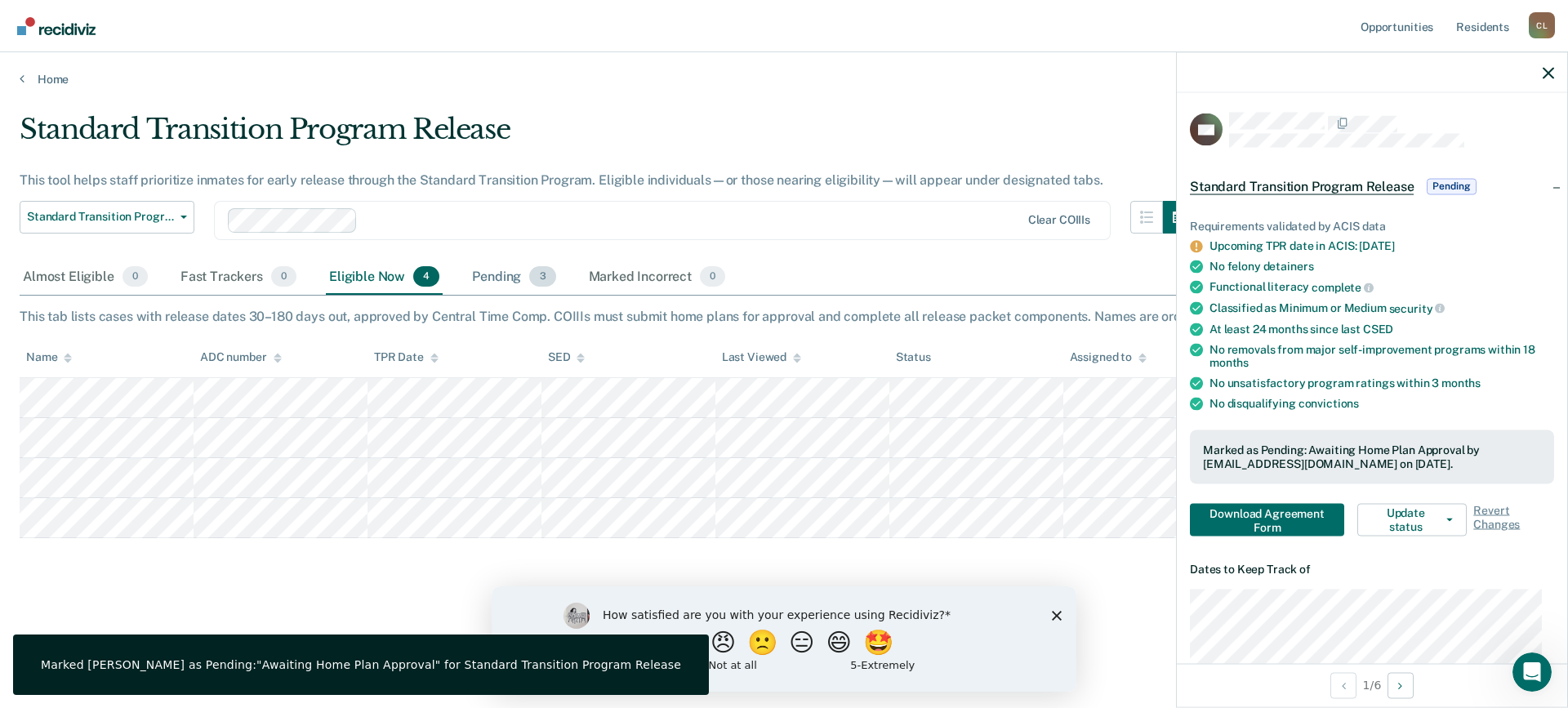
click at [506, 274] on div "Pending 3" at bounding box center [514, 277] width 90 height 36
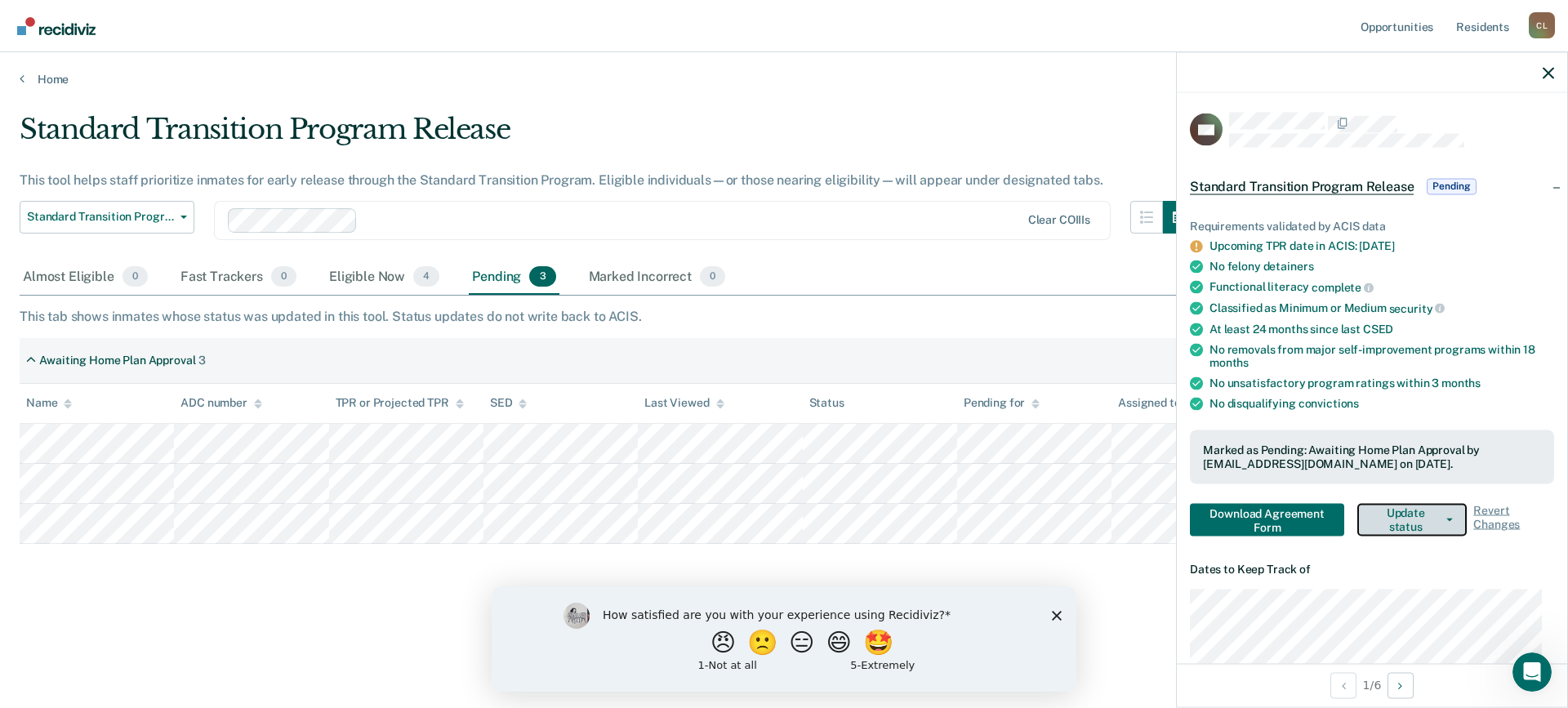
click at [1446, 517] on icon "button" at bounding box center [1449, 518] width 7 height 3
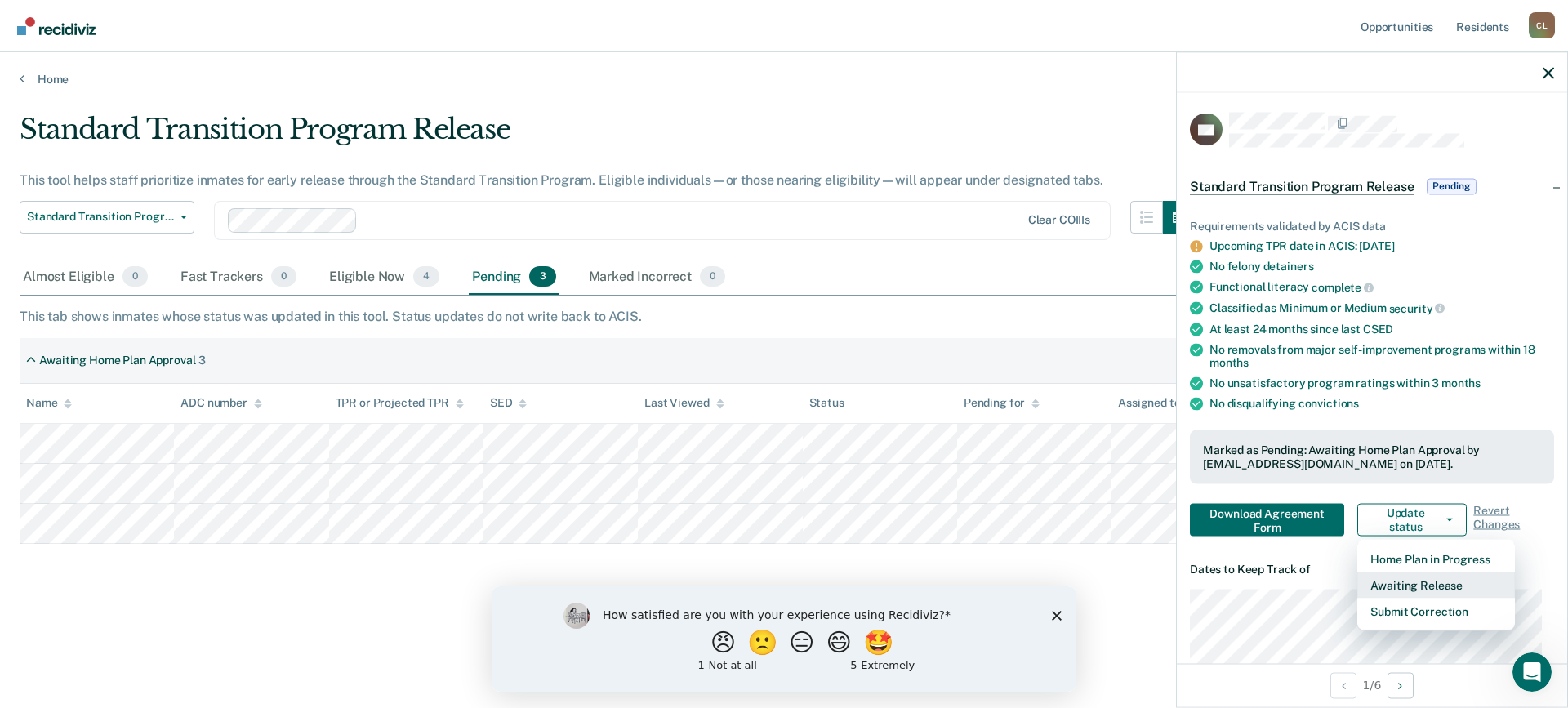
click at [1432, 580] on button "Awaiting Release" at bounding box center [1435, 584] width 158 height 26
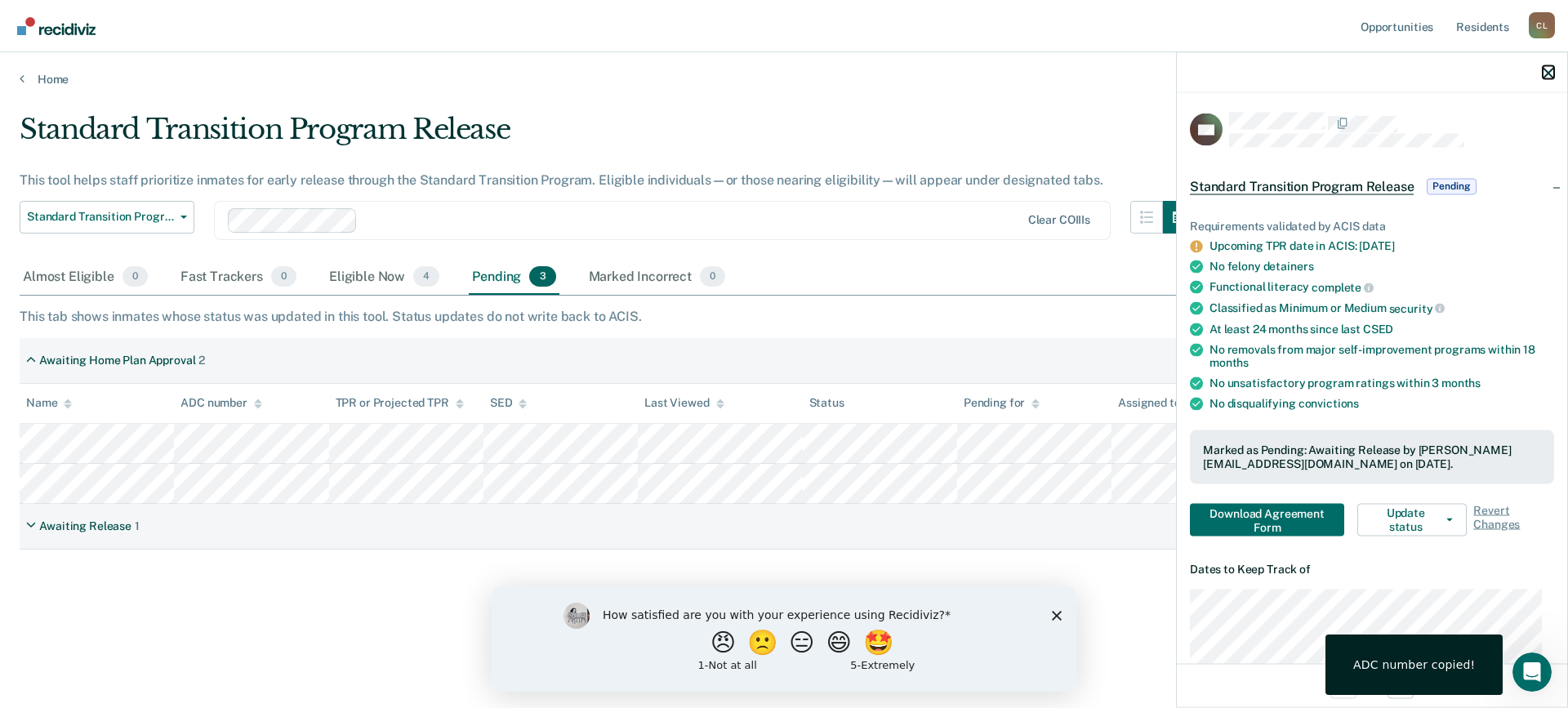
click at [1547, 66] on button "button" at bounding box center [1549, 73] width 12 height 14
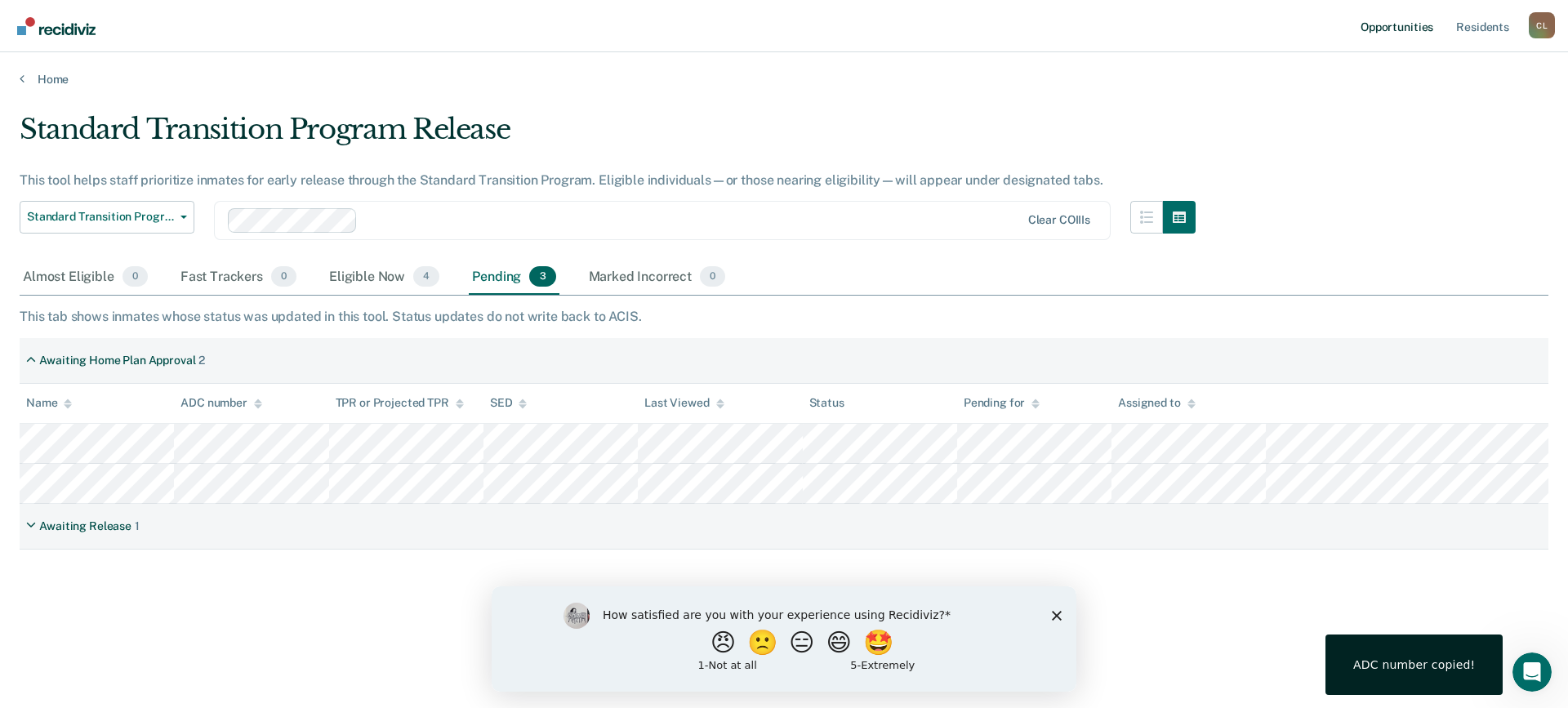
click at [1390, 23] on link "Opportunities" at bounding box center [1397, 26] width 79 height 52
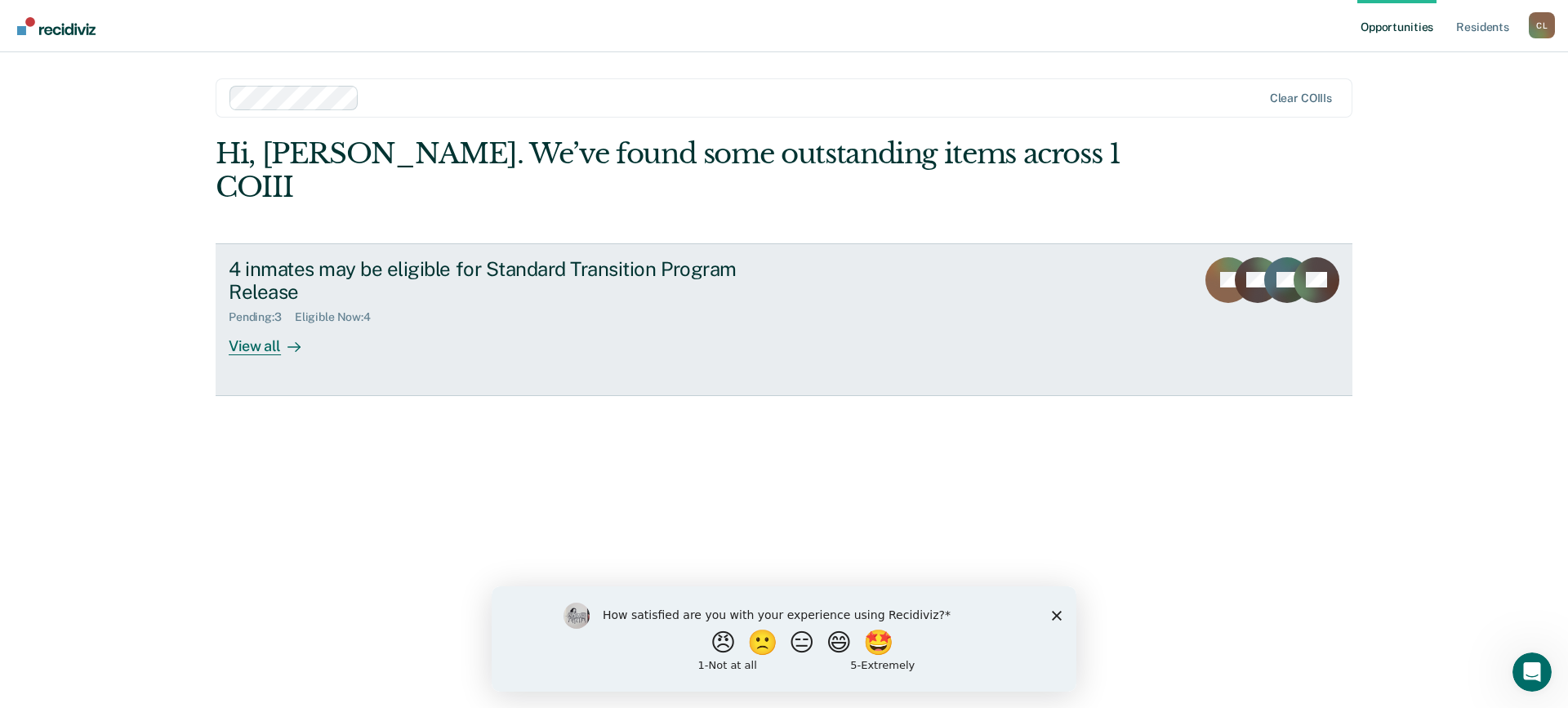
click at [257, 324] on div "View all" at bounding box center [274, 339] width 92 height 32
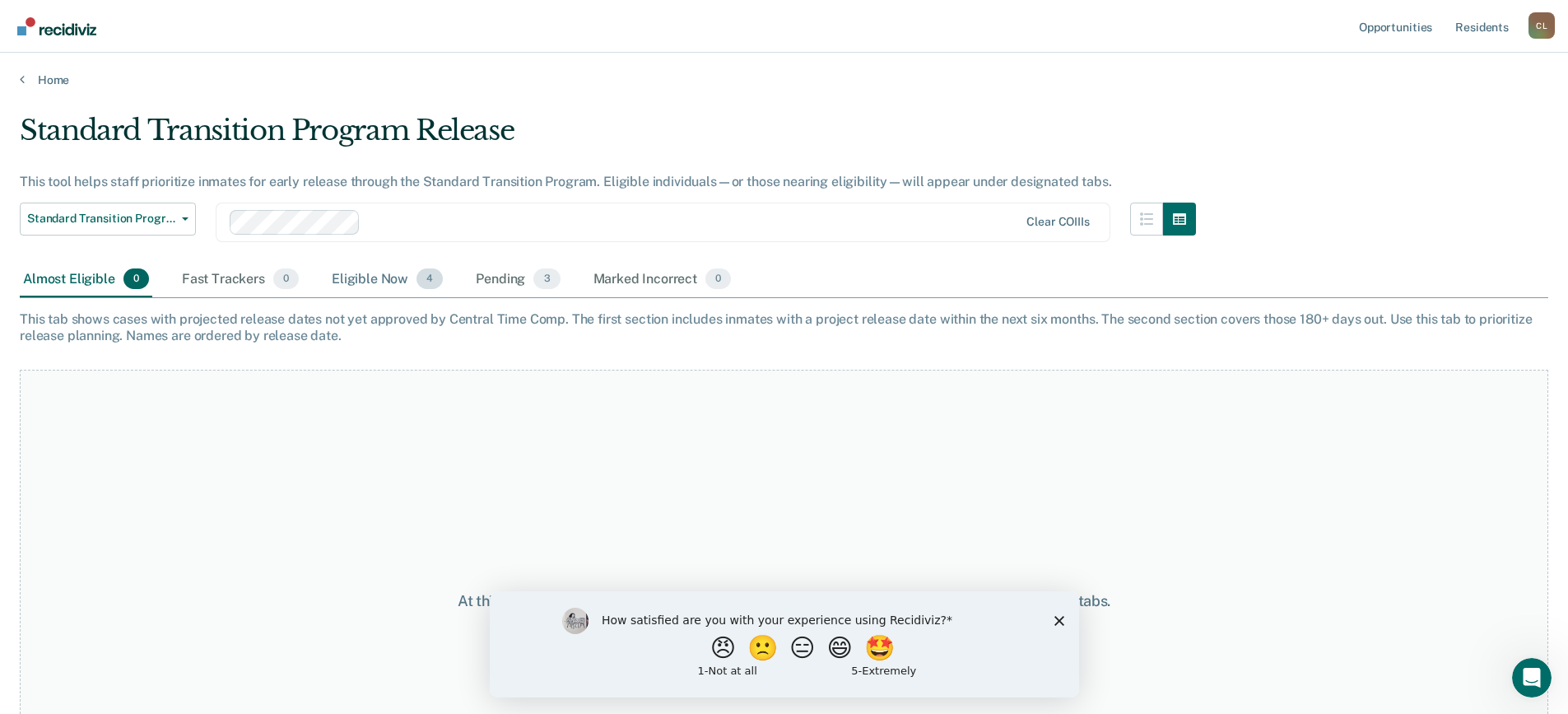
click at [385, 278] on div "Eligible Now 4" at bounding box center [387, 279] width 118 height 36
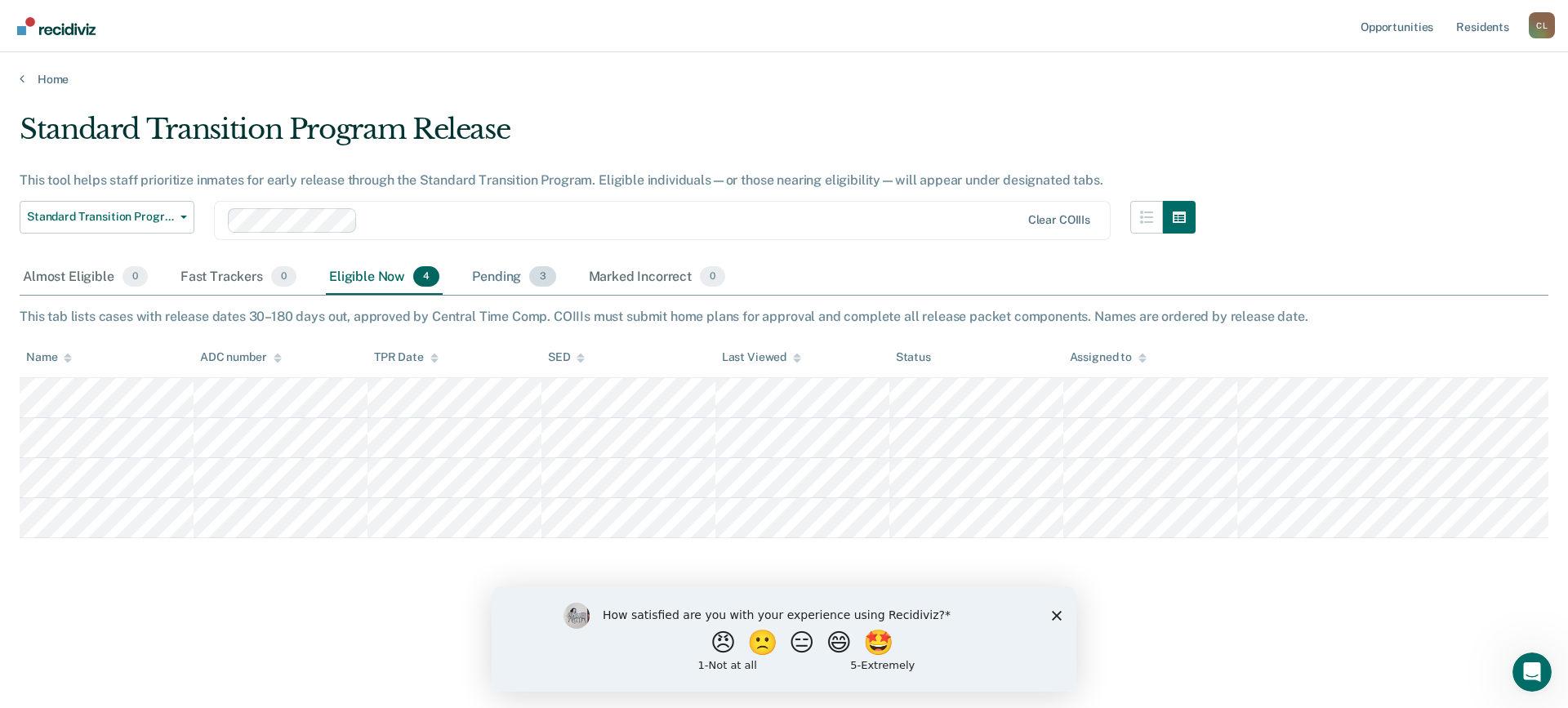
click at [495, 280] on div "Pending 3" at bounding box center [514, 277] width 90 height 36
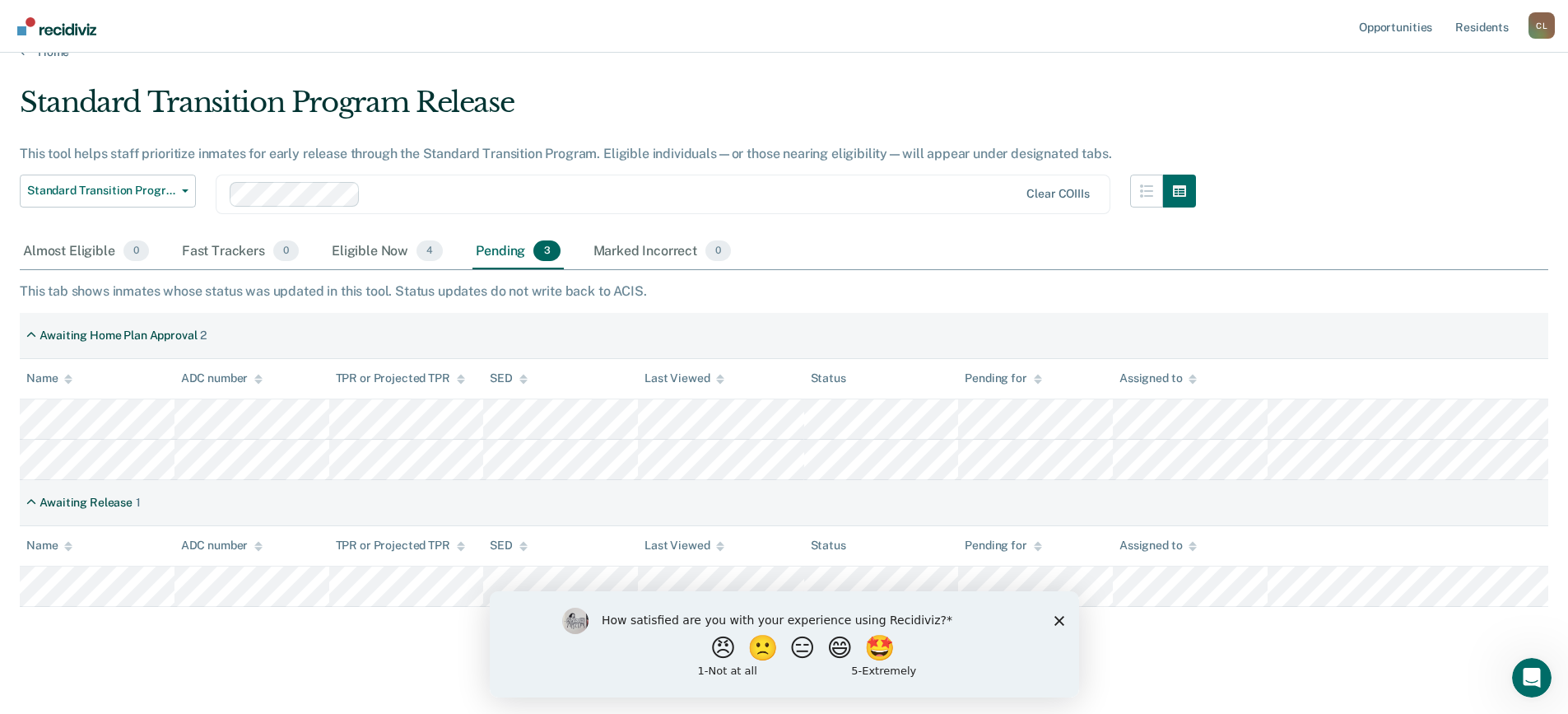
scroll to position [40, 0]
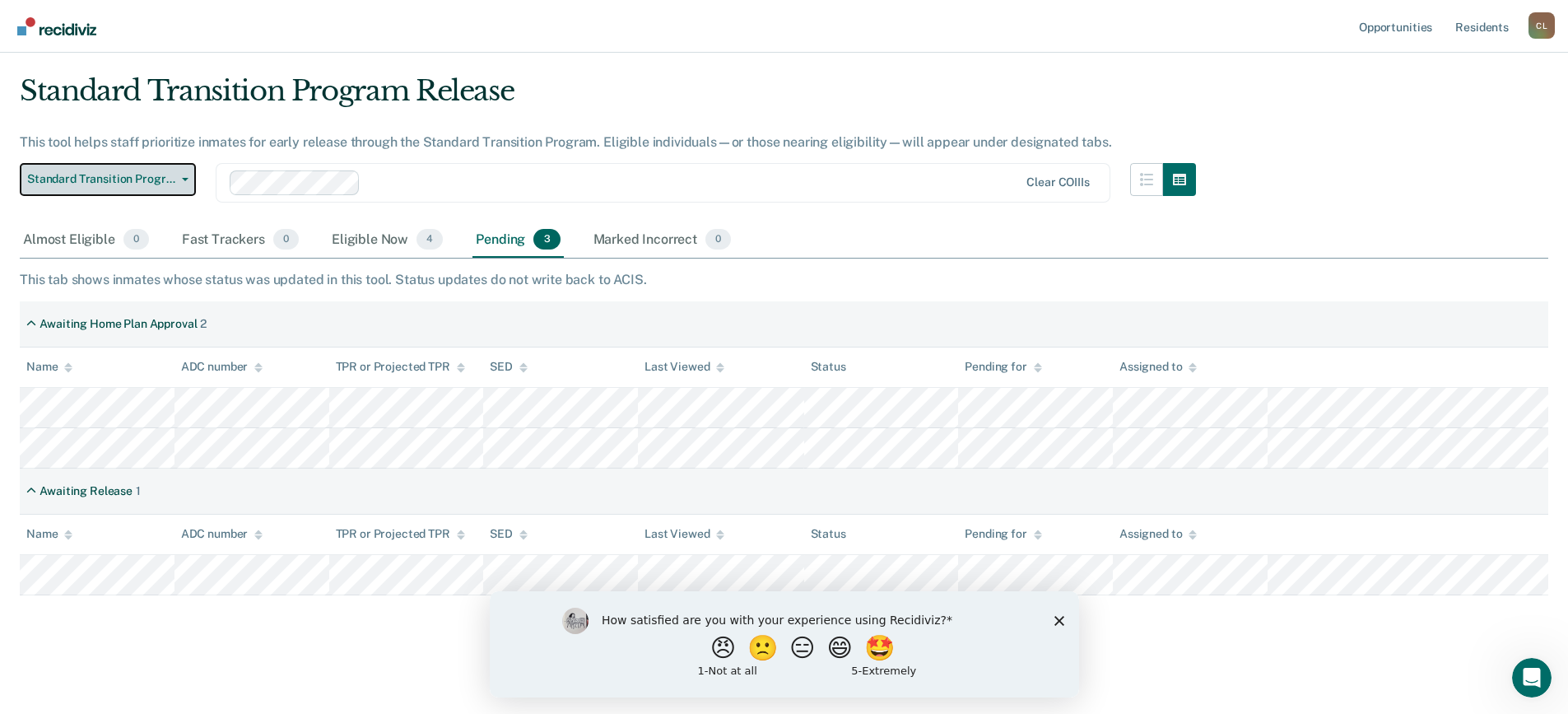
click at [187, 181] on button "Standard Transition Program Release" at bounding box center [107, 179] width 176 height 33
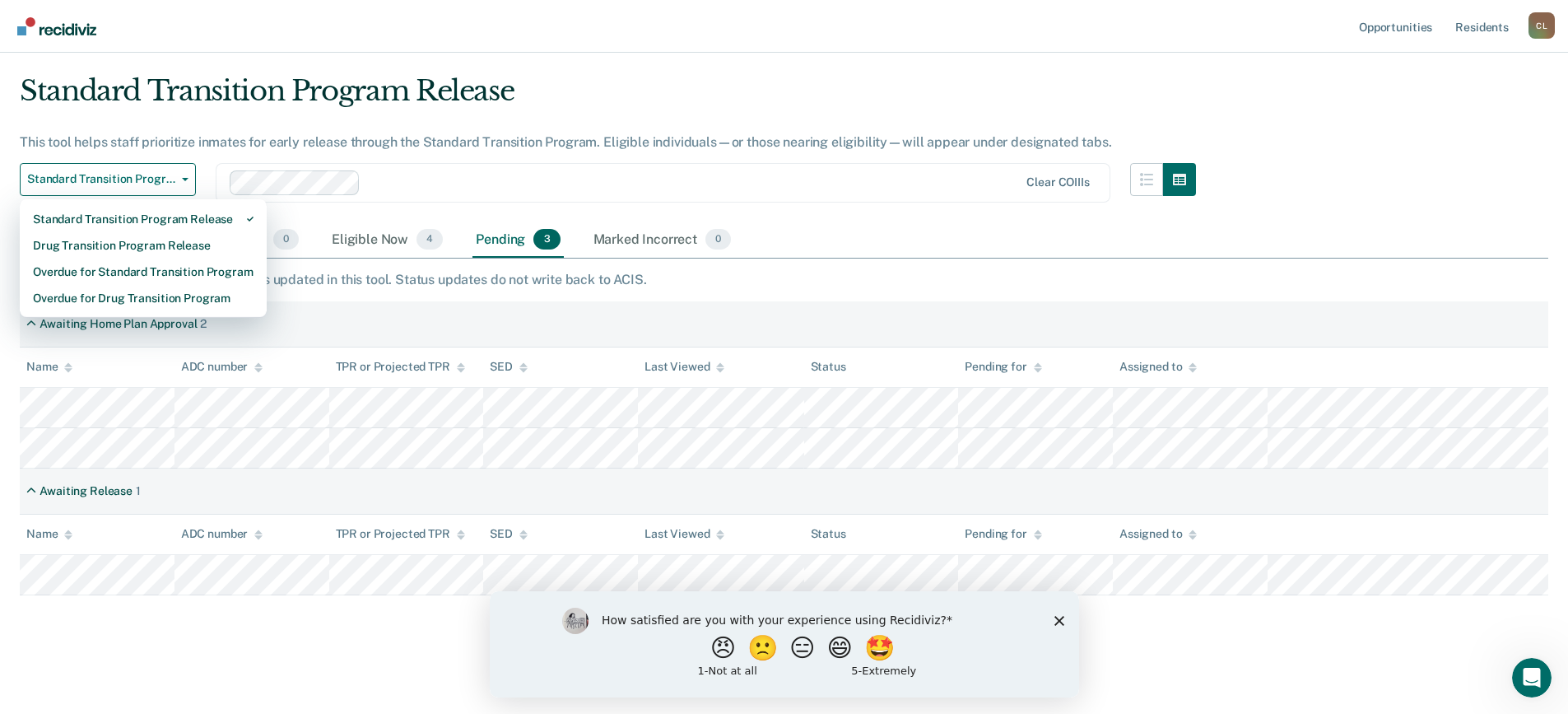
click at [839, 230] on div "Almost Eligible 0 Fast Trackers 0 Eligible Now 4 Pending 3 Marked Incorrect 0" at bounding box center [784, 241] width 1529 height 37
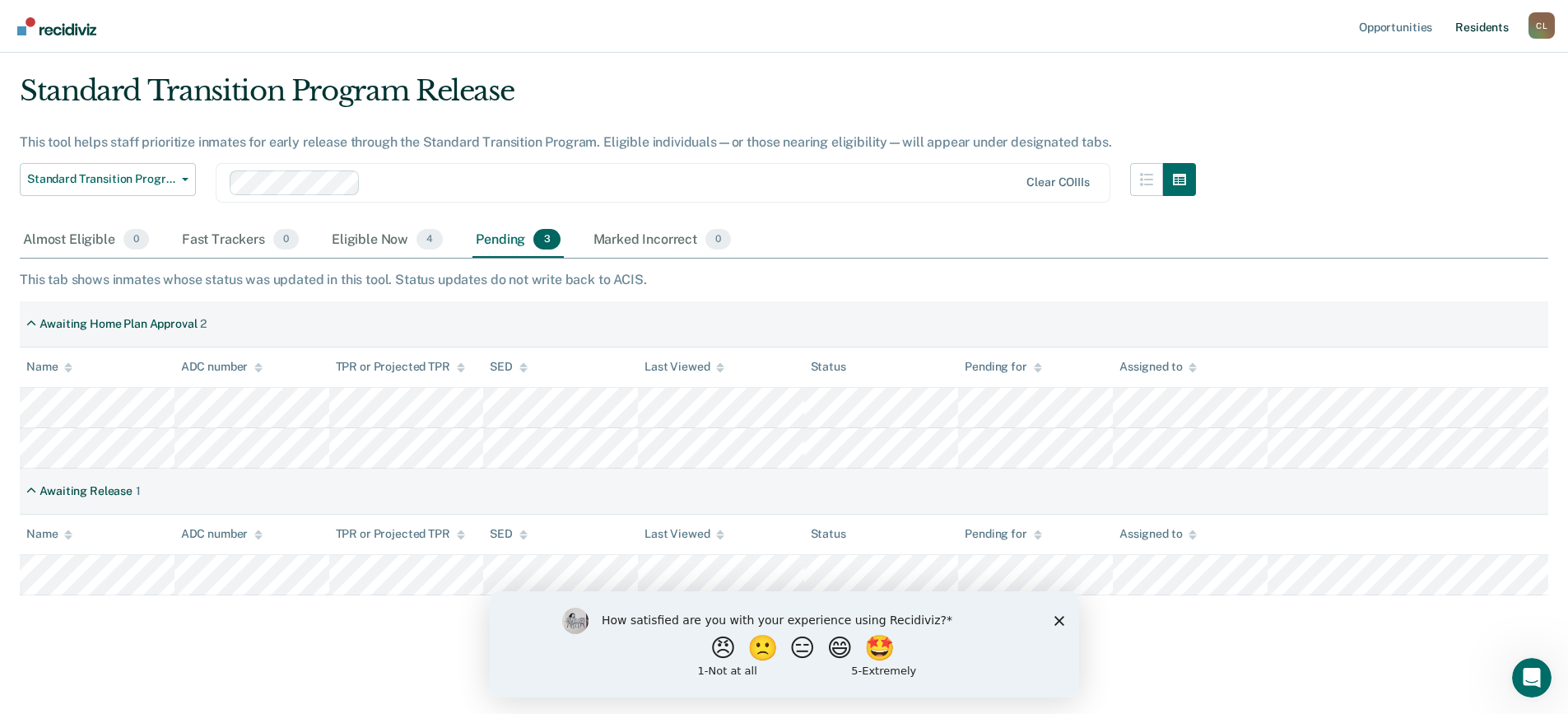
click at [1463, 28] on link "Resident s" at bounding box center [1482, 26] width 60 height 53
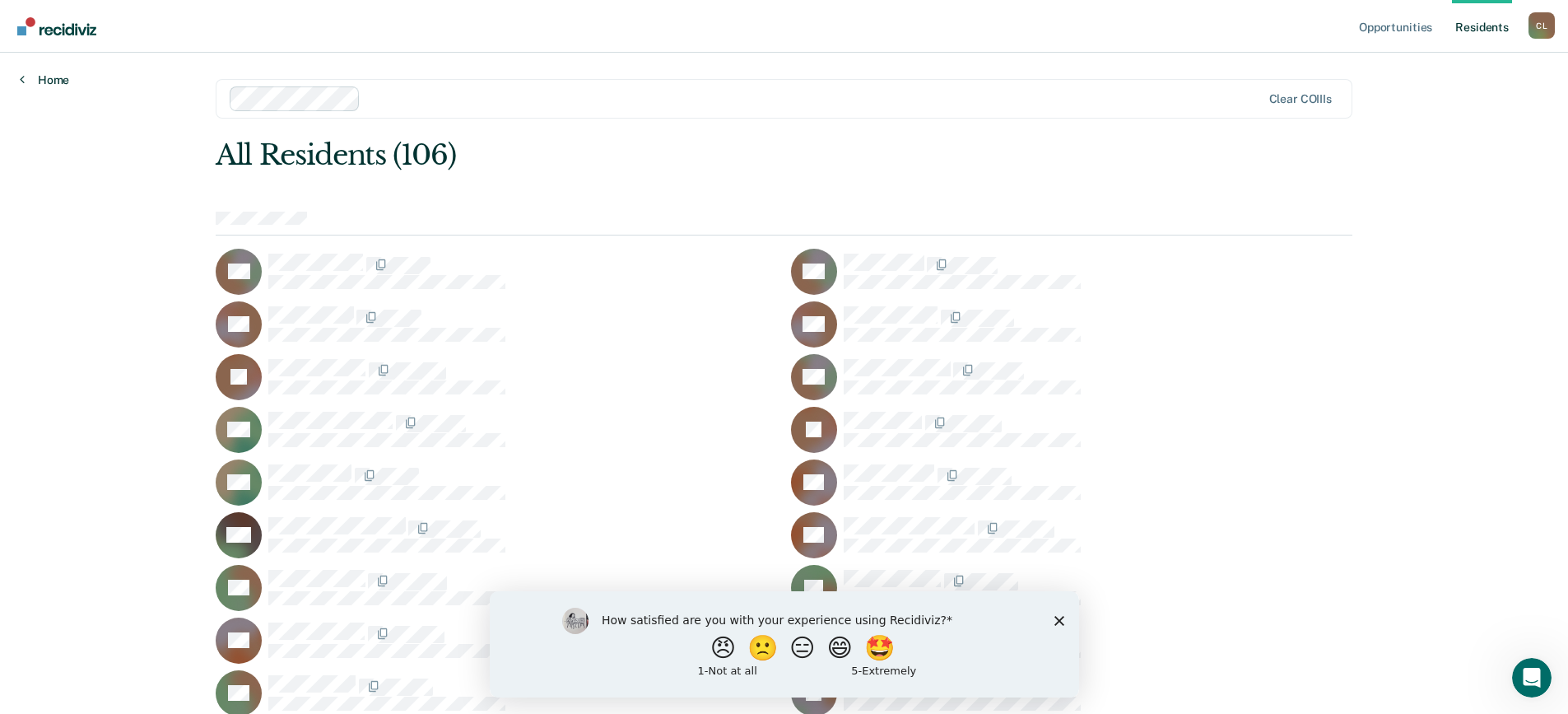
click at [50, 77] on link "Home" at bounding box center [44, 79] width 50 height 15
